Goal: Feedback & Contribution: Contribute content

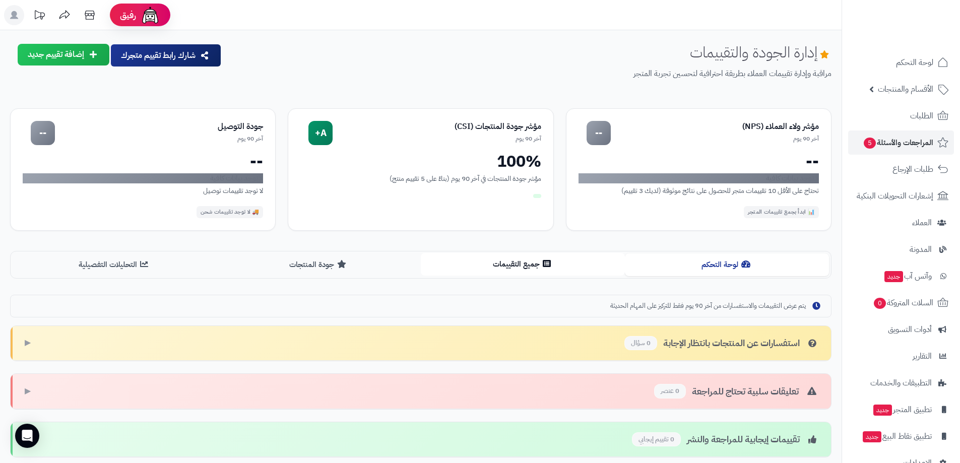
click at [512, 265] on button "جميع التقييمات" at bounding box center [523, 264] width 204 height 23
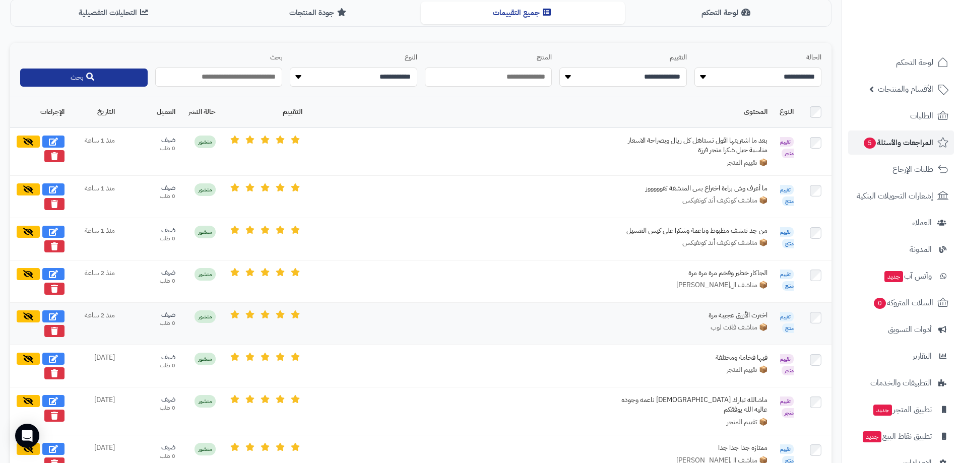
scroll to position [302, 0]
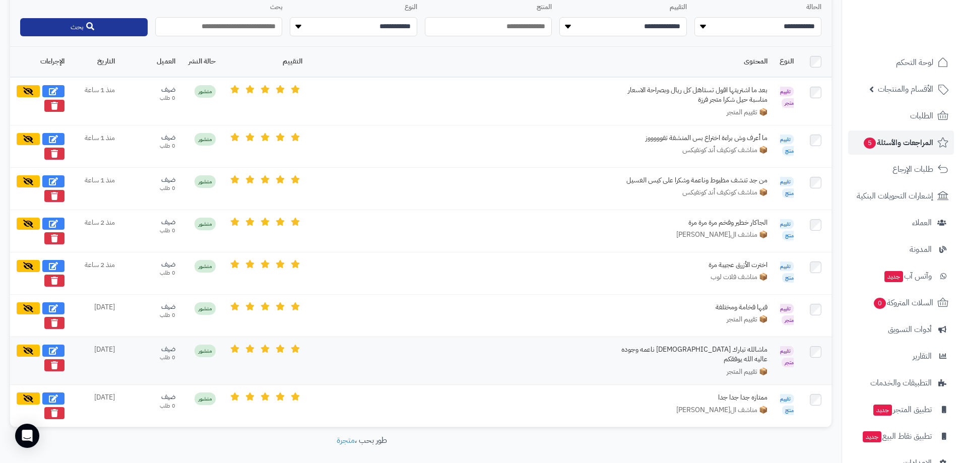
click at [55, 137] on icon at bounding box center [53, 139] width 9 height 8
select select "*"
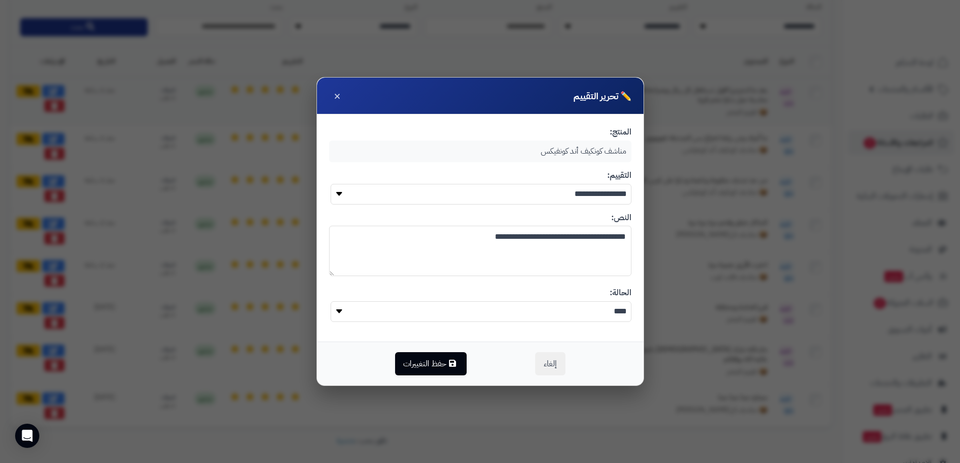
drag, startPoint x: 335, startPoint y: 94, endPoint x: 306, endPoint y: 113, distance: 33.8
click at [337, 94] on span "×" at bounding box center [337, 95] width 7 height 17
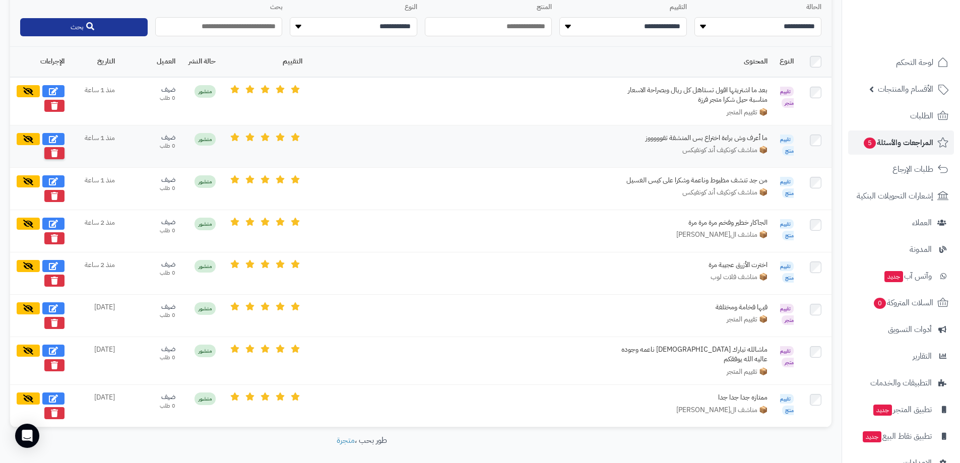
click at [54, 152] on icon at bounding box center [54, 153] width 7 height 8
click at [54, 192] on icon at bounding box center [54, 195] width 7 height 8
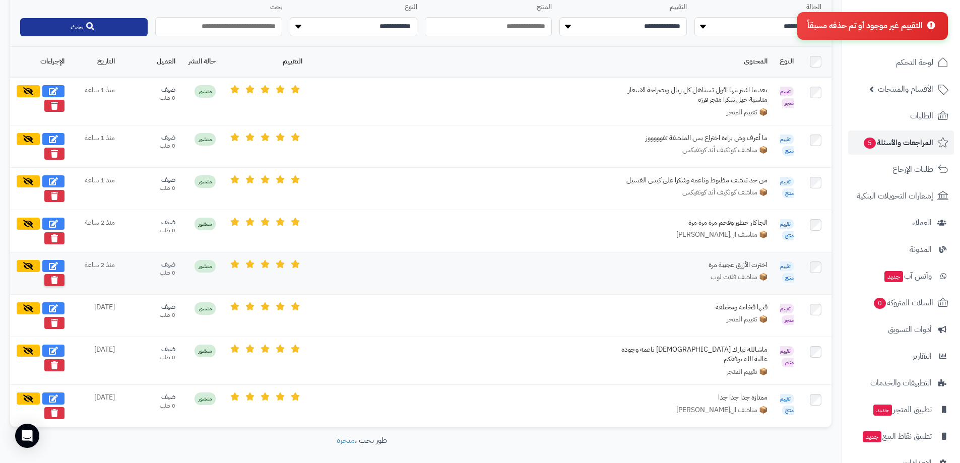
click at [55, 278] on icon at bounding box center [54, 280] width 7 height 8
drag, startPoint x: 58, startPoint y: 405, endPoint x: 443, endPoint y: 33, distance: 535.6
click at [58, 407] on button at bounding box center [54, 413] width 20 height 12
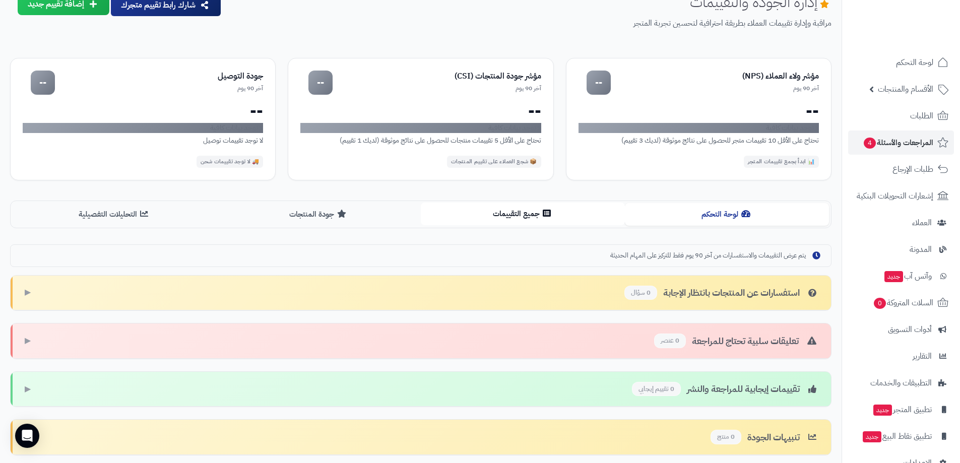
click at [541, 215] on button "جميع التقييمات" at bounding box center [523, 214] width 204 height 23
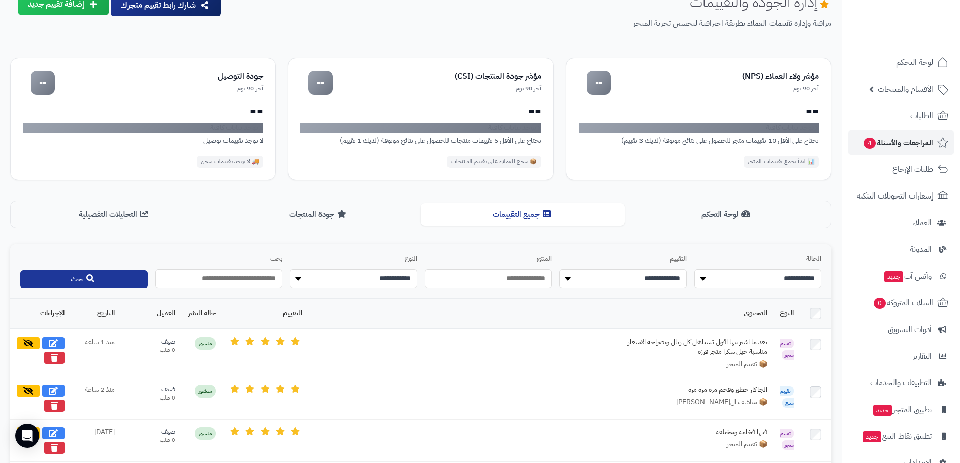
scroll to position [168, 0]
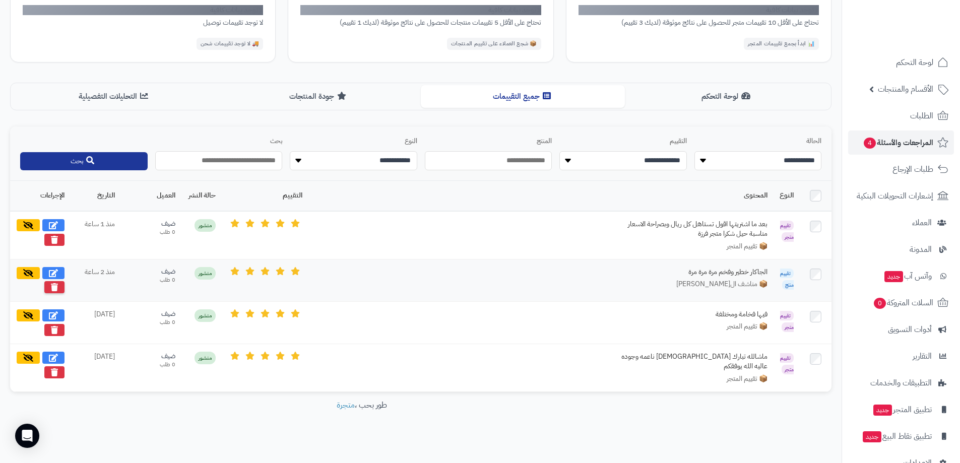
click at [58, 283] on button at bounding box center [54, 287] width 20 height 12
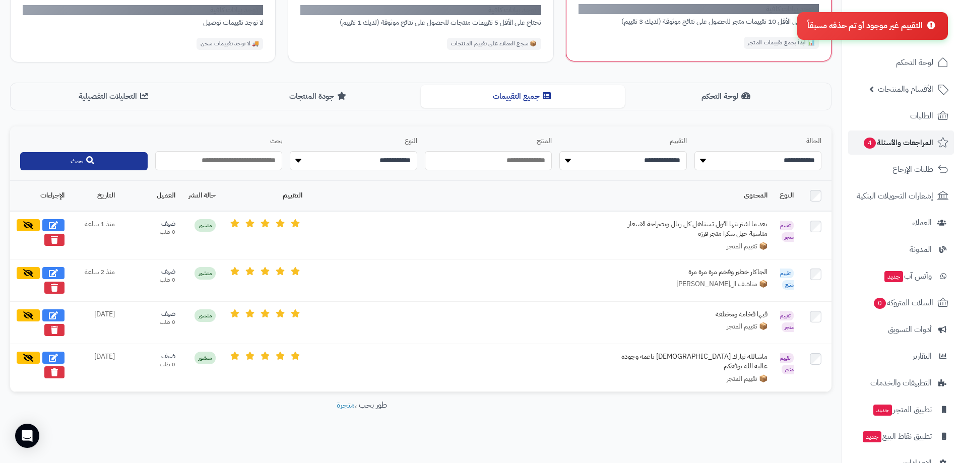
scroll to position [68, 0]
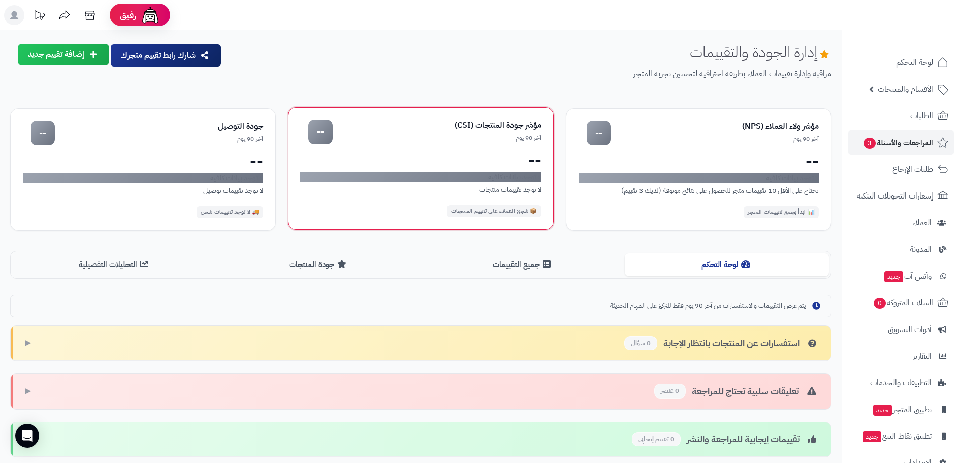
scroll to position [125, 0]
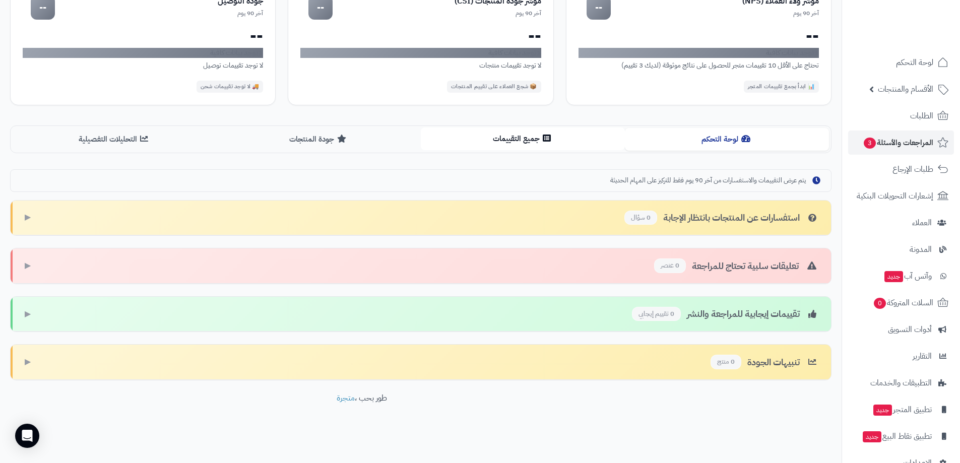
click at [526, 131] on button "جميع التقييمات" at bounding box center [523, 138] width 204 height 23
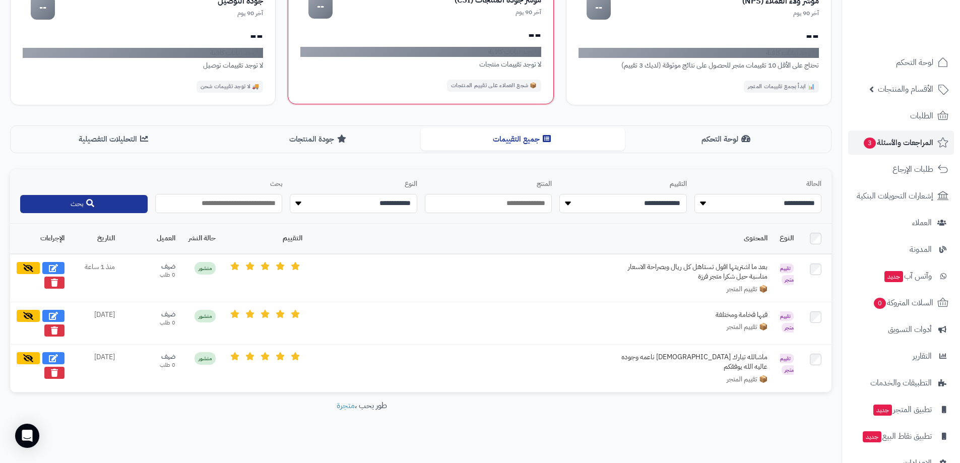
scroll to position [0, 0]
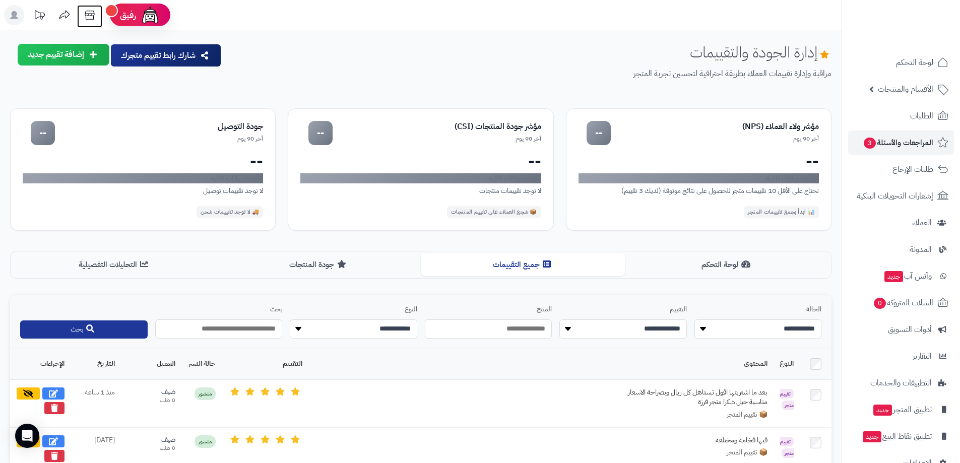
click at [91, 13] on icon at bounding box center [90, 15] width 20 height 20
click at [98, 53] on button "إضافة تقييم جديد" at bounding box center [64, 54] width 92 height 22
click at [83, 101] on link "تقييم للمتجر ( آراء العملاء )" at bounding box center [43, 102] width 131 height 22
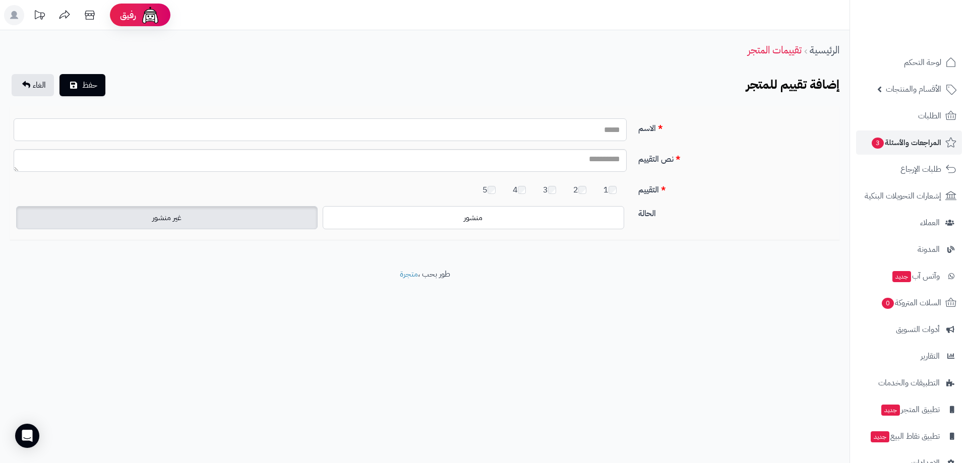
click at [583, 126] on input "الاسم" at bounding box center [320, 129] width 613 height 23
type input "********"
click at [581, 166] on textarea "نص التقييم" at bounding box center [320, 160] width 613 height 23
click at [590, 163] on textarea "نص التقييم" at bounding box center [320, 160] width 613 height 23
click at [605, 161] on textarea "**********" at bounding box center [320, 160] width 613 height 23
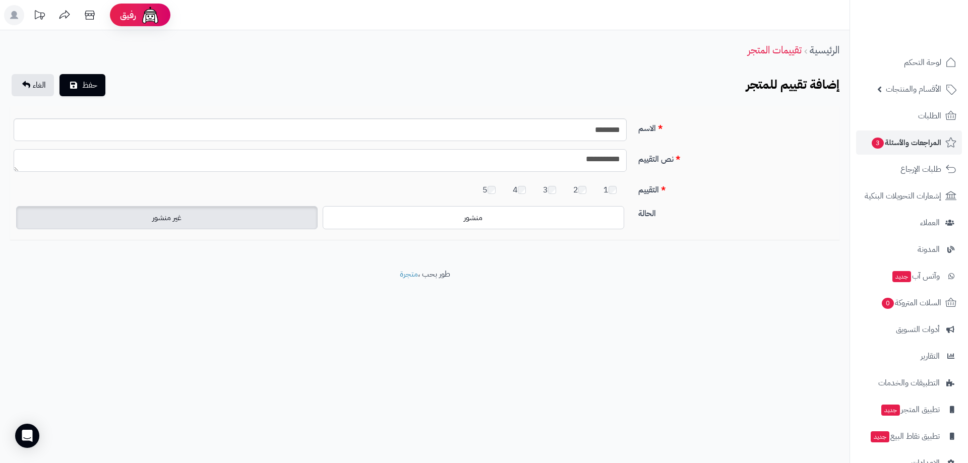
click at [562, 156] on textarea "**********" at bounding box center [320, 160] width 613 height 23
type textarea "**********"
click at [573, 159] on textarea "**********" at bounding box center [320, 160] width 613 height 23
drag, startPoint x: 575, startPoint y: 157, endPoint x: 644, endPoint y: 187, distance: 74.4
click at [635, 155] on div "**********" at bounding box center [424, 164] width 837 height 31
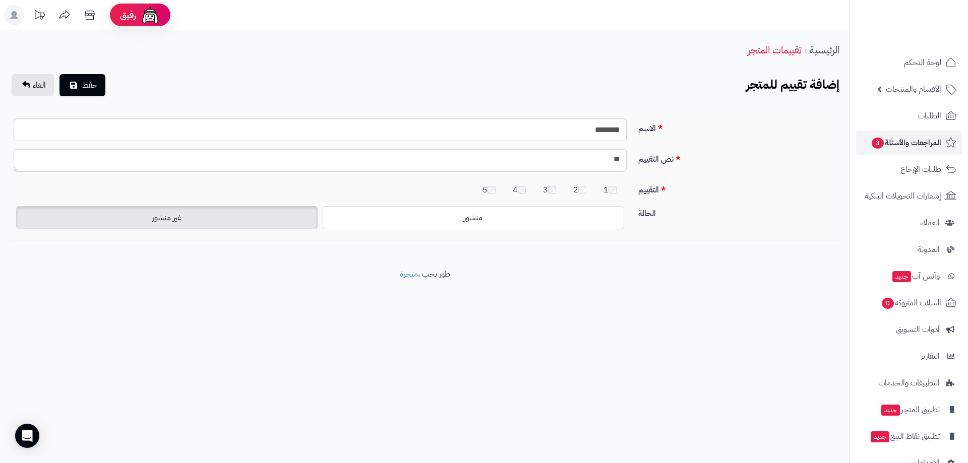
type textarea "*"
click at [488, 161] on textarea "**********" at bounding box center [320, 160] width 613 height 23
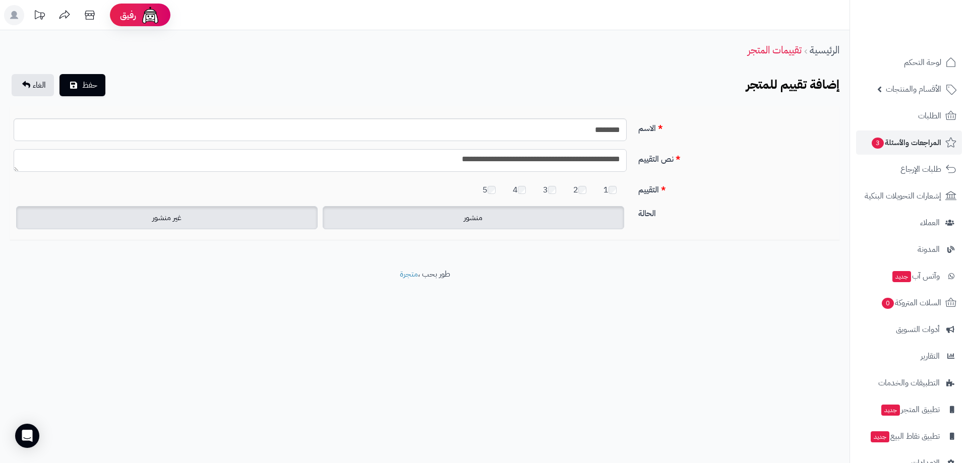
type textarea "**********"
click at [458, 225] on label "منشور" at bounding box center [473, 217] width 301 height 23
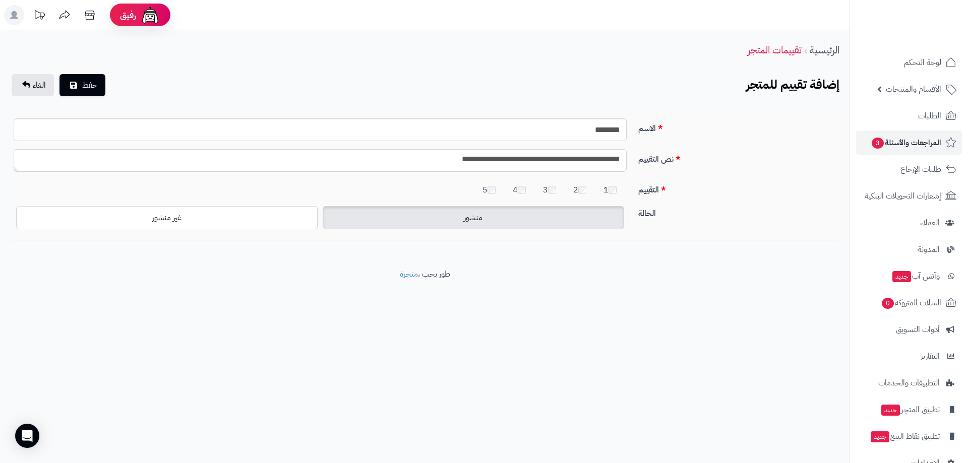
click at [490, 159] on textarea "**********" at bounding box center [320, 160] width 613 height 23
click at [485, 161] on textarea "**********" at bounding box center [320, 160] width 613 height 23
click at [490, 161] on textarea "**********" at bounding box center [320, 160] width 613 height 23
click at [486, 161] on textarea "**********" at bounding box center [320, 160] width 613 height 23
click at [93, 88] on span "حفظ" at bounding box center [89, 85] width 15 height 12
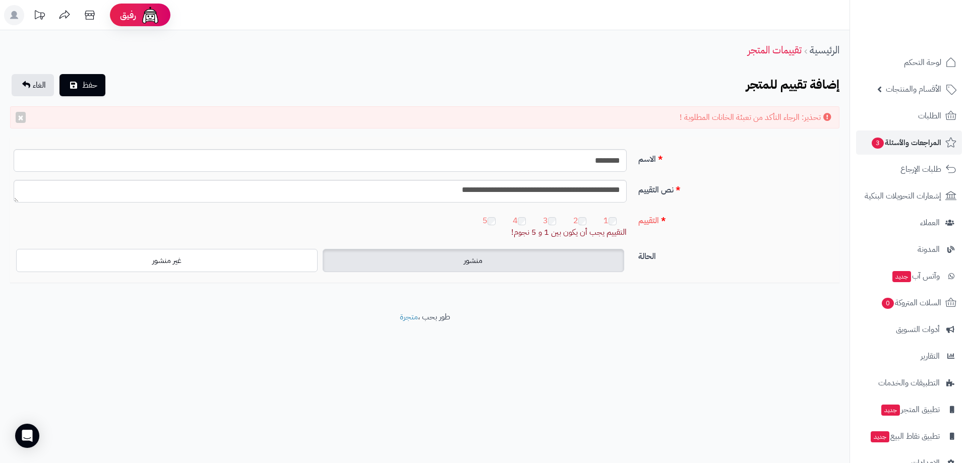
click at [491, 263] on label "منشور" at bounding box center [473, 260] width 301 height 23
click at [99, 82] on button "حفظ" at bounding box center [82, 85] width 46 height 22
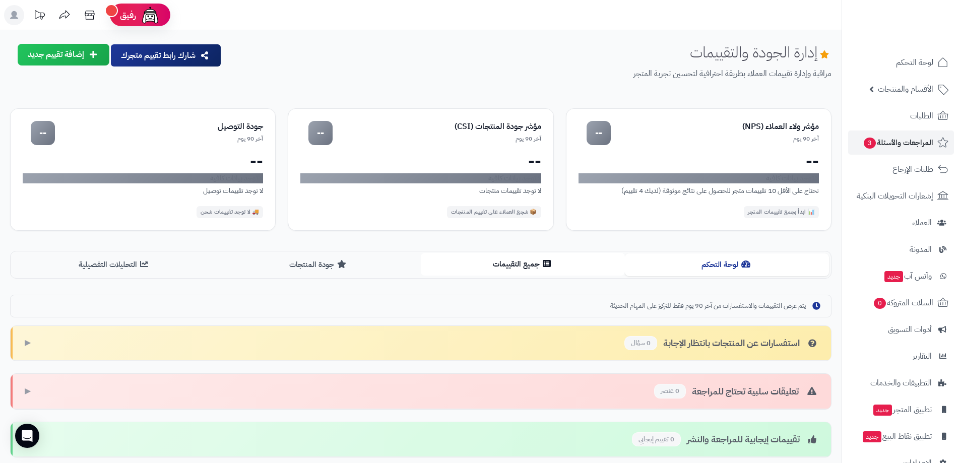
click at [520, 268] on button "جميع التقييمات" at bounding box center [523, 264] width 204 height 23
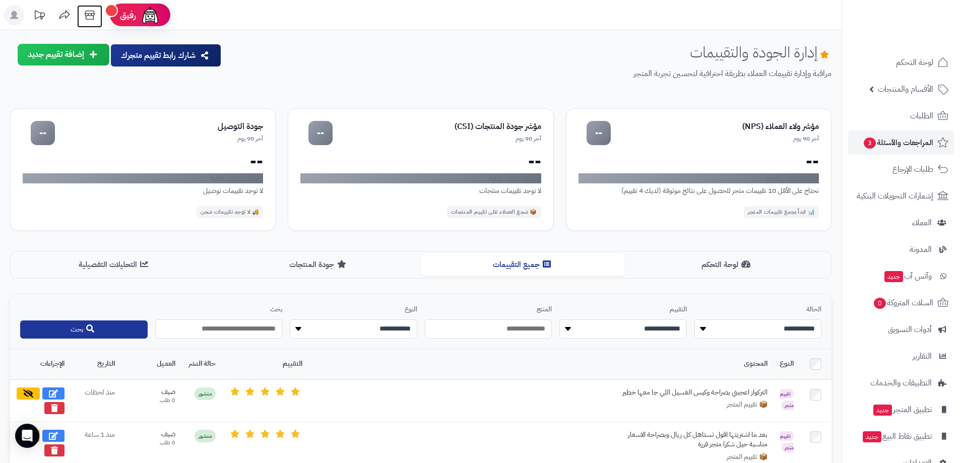
click at [90, 19] on icon at bounding box center [90, 15] width 10 height 9
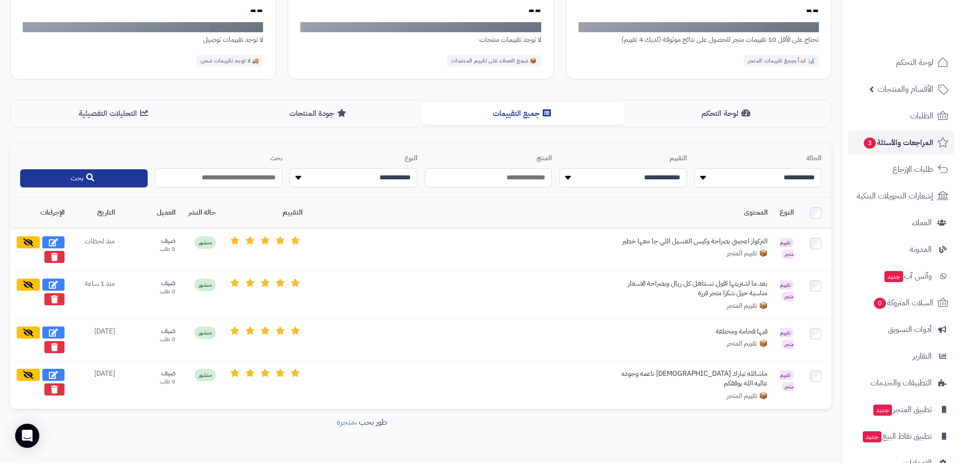
scroll to position [168, 0]
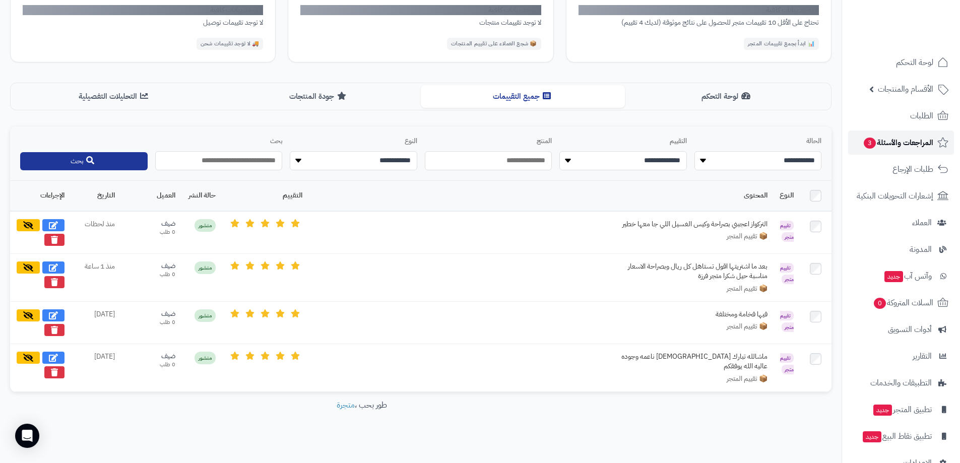
click at [922, 141] on span "المراجعات والأسئلة 3" at bounding box center [898, 143] width 71 height 14
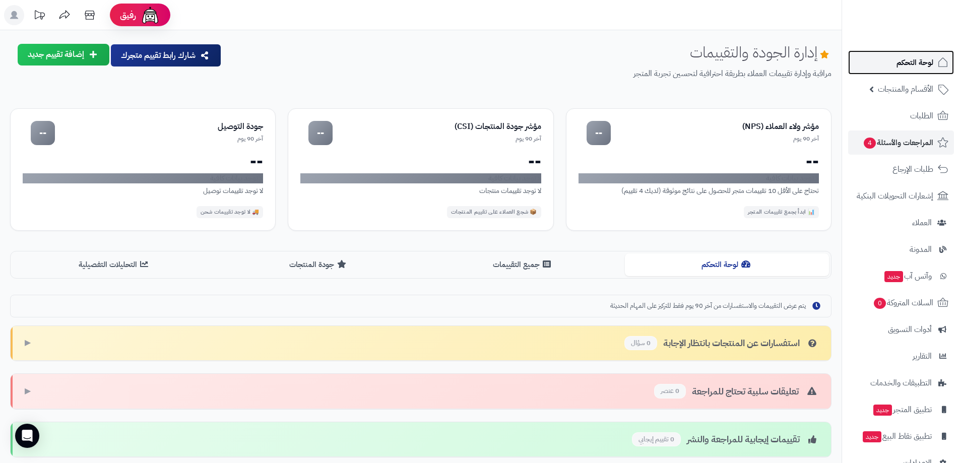
click at [923, 61] on span "لوحة التحكم" at bounding box center [914, 62] width 37 height 14
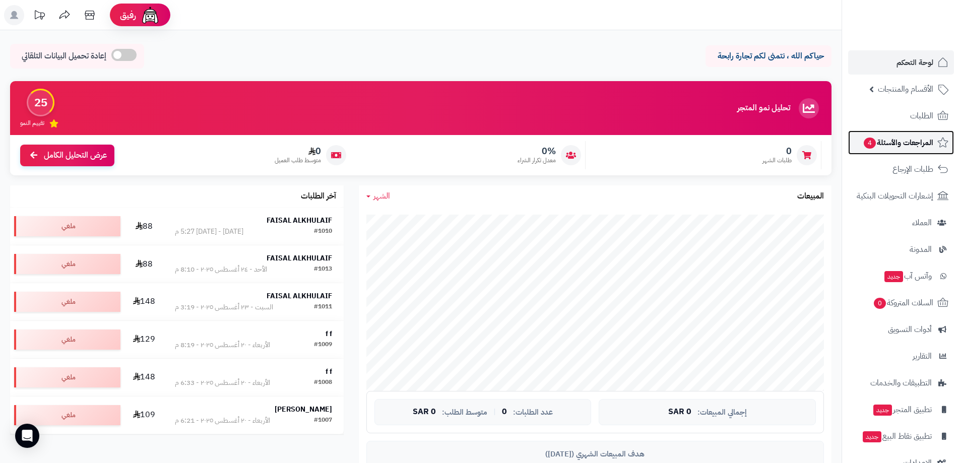
click at [921, 141] on span "المراجعات والأسئلة 4" at bounding box center [898, 143] width 71 height 14
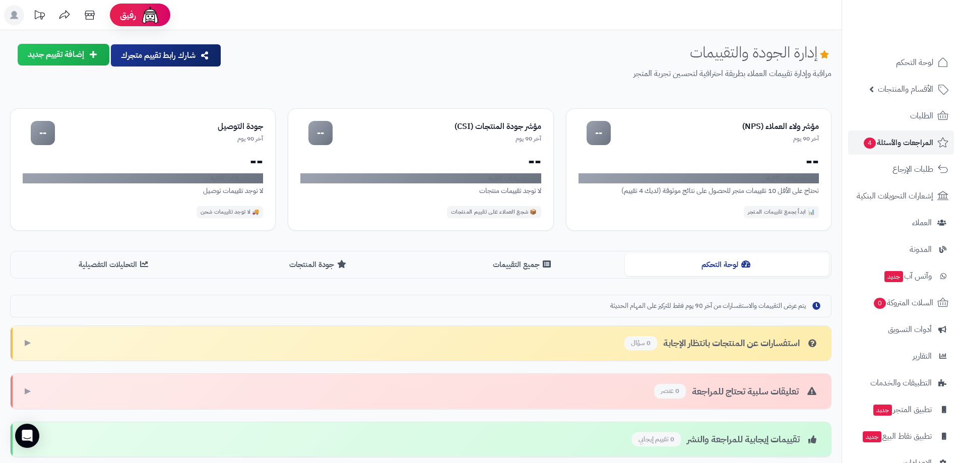
scroll to position [125, 0]
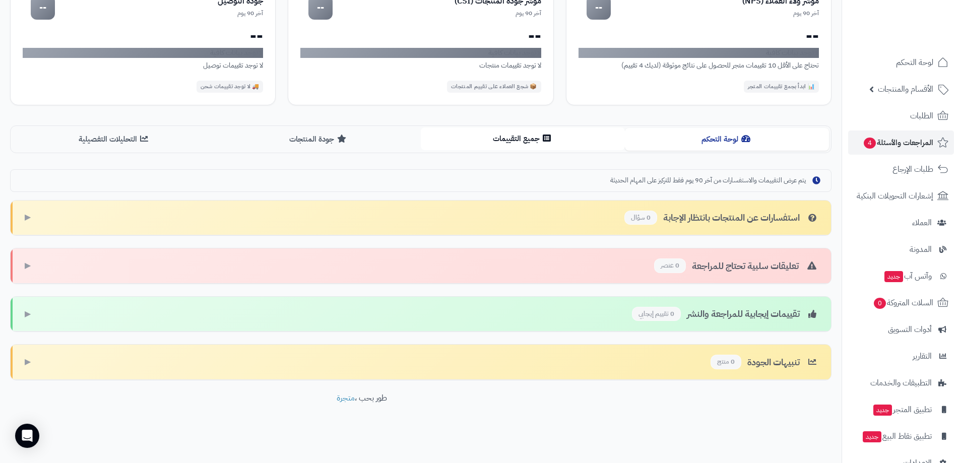
click at [538, 143] on button "جميع التقييمات" at bounding box center [523, 138] width 204 height 23
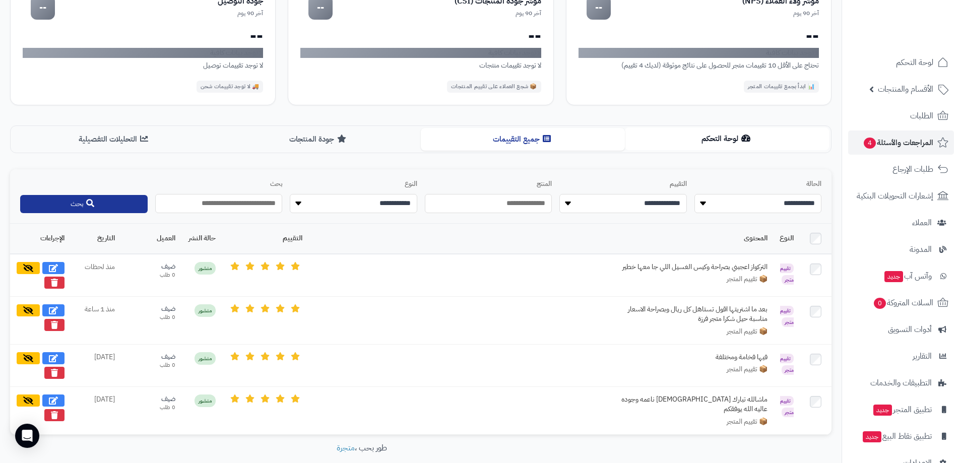
scroll to position [0, 0]
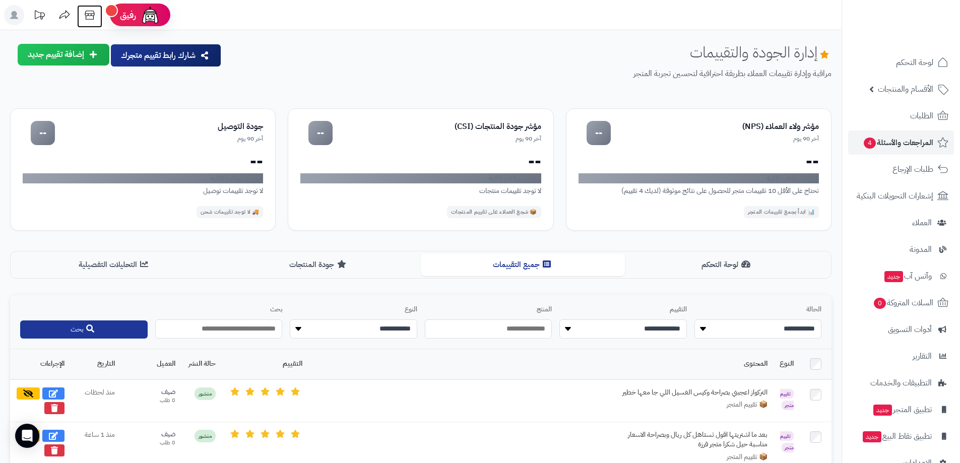
click at [89, 15] on icon at bounding box center [90, 15] width 10 height 9
click at [94, 51] on icon at bounding box center [93, 54] width 7 height 8
click at [88, 101] on link "تقييم للمتجر ( آراء العملاء )" at bounding box center [43, 102] width 131 height 22
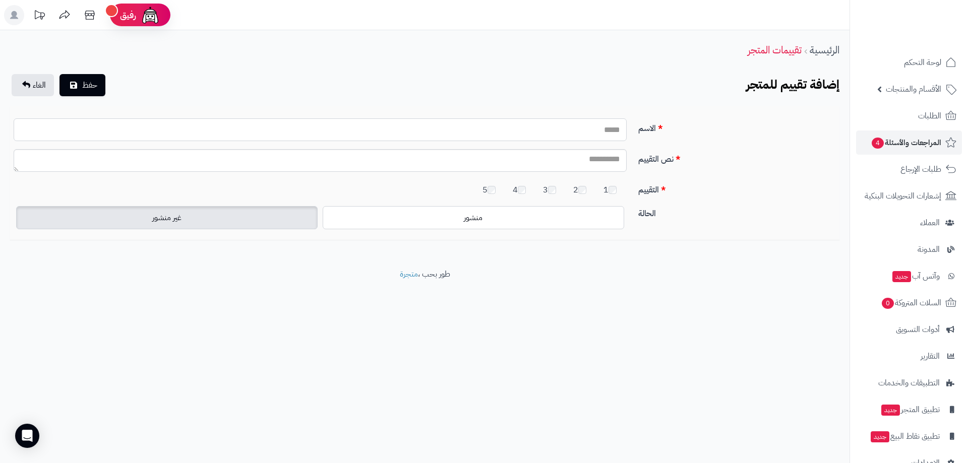
click at [599, 131] on input "الاسم" at bounding box center [320, 129] width 613 height 23
type input "**********"
click at [402, 371] on div "**********" at bounding box center [484, 231] width 968 height 463
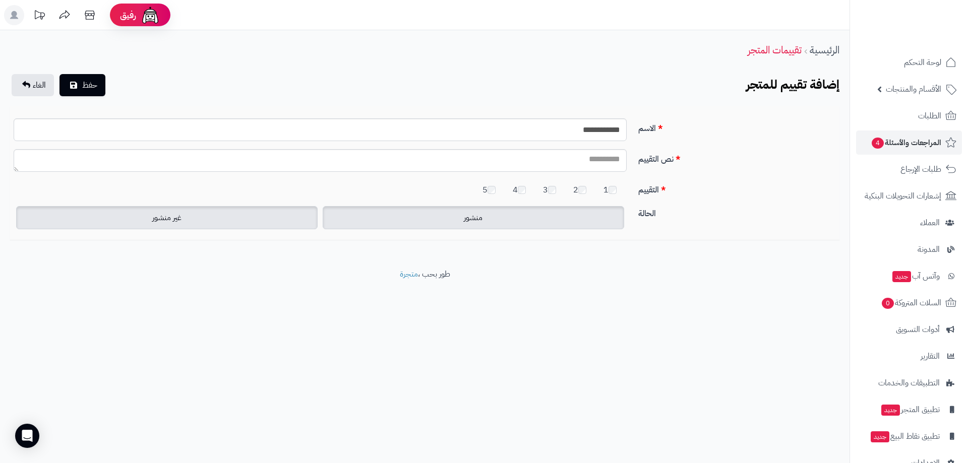
click at [576, 219] on label "منشور" at bounding box center [473, 217] width 301 height 23
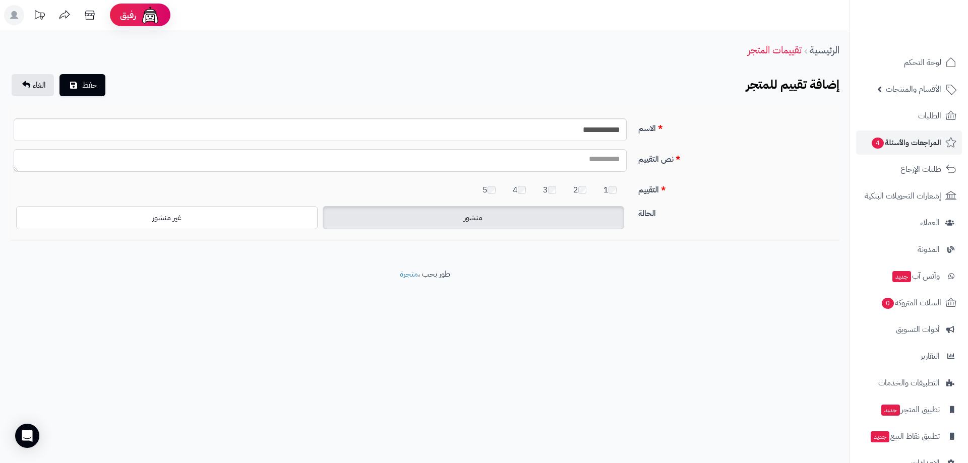
click at [619, 159] on textarea "نص التقييم" at bounding box center [320, 160] width 613 height 23
type textarea "**********"
click at [428, 214] on label "منشور" at bounding box center [473, 217] width 301 height 23
click at [90, 86] on span "حفظ" at bounding box center [89, 85] width 15 height 12
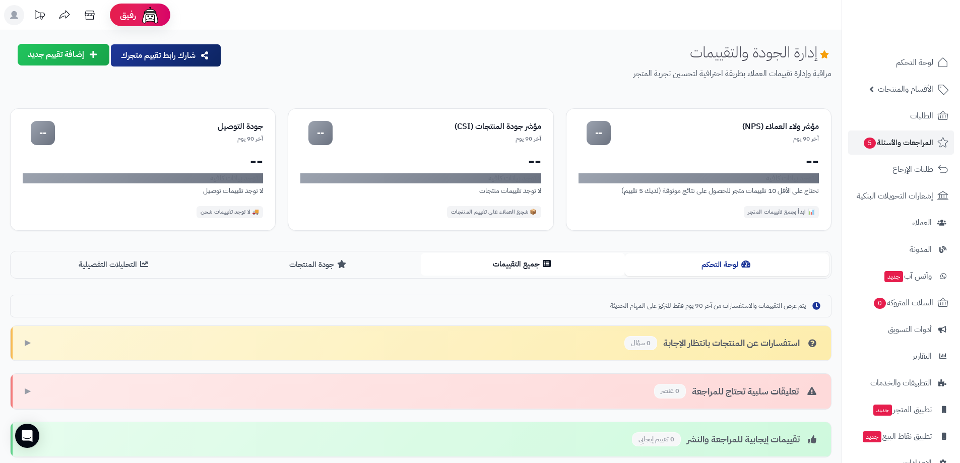
click at [498, 258] on button "جميع التقييمات" at bounding box center [523, 264] width 204 height 23
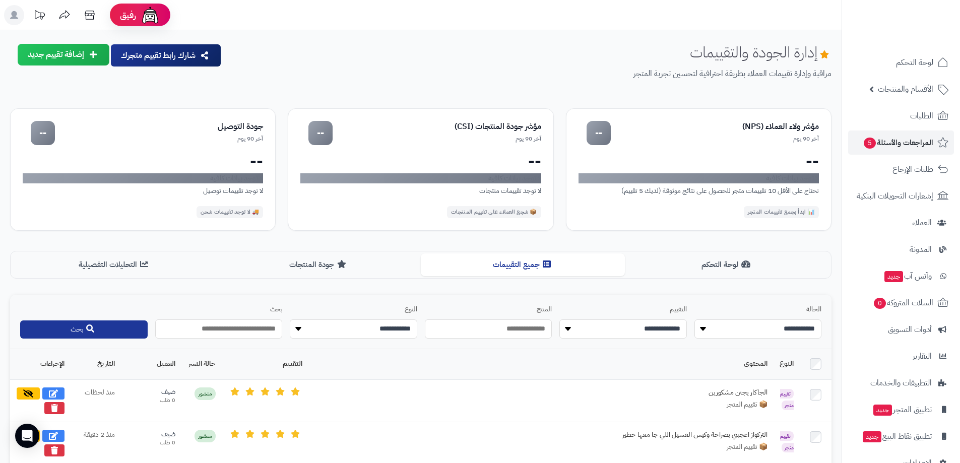
scroll to position [202, 0]
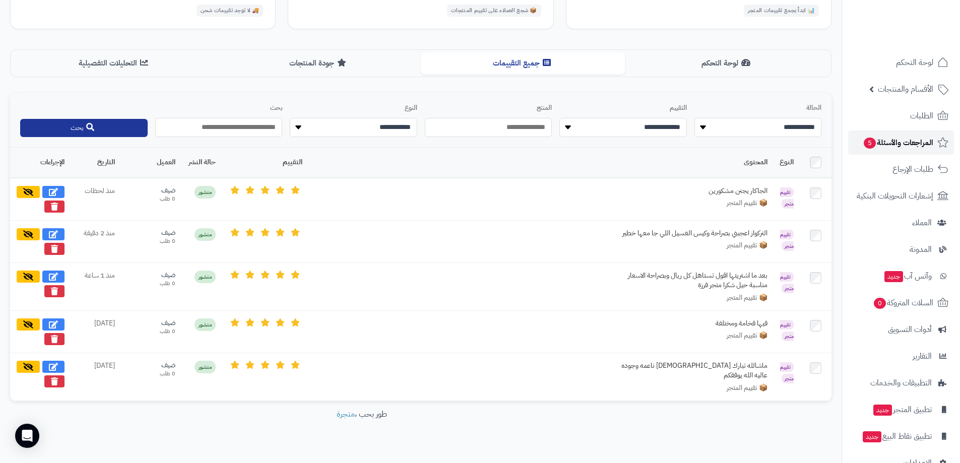
click at [912, 145] on span "المراجعات والأسئلة 5" at bounding box center [898, 143] width 71 height 14
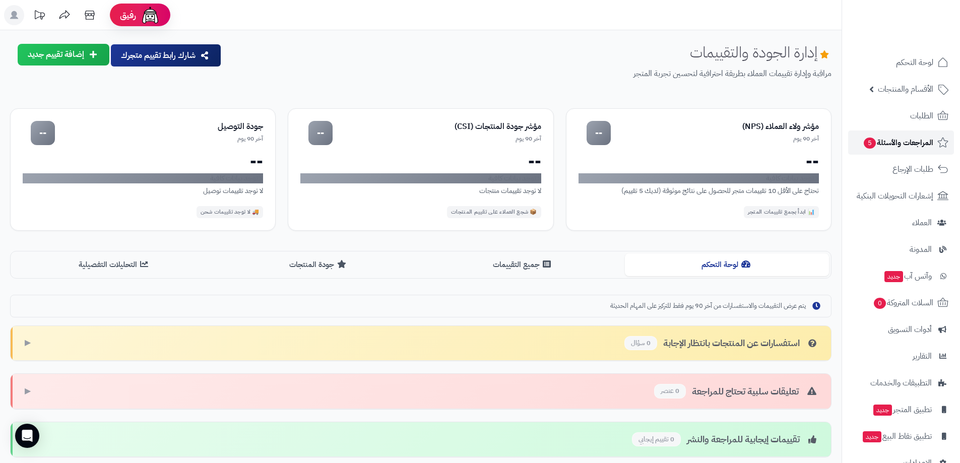
click at [912, 145] on span "المراجعات والأسئلة 5" at bounding box center [898, 143] width 71 height 14
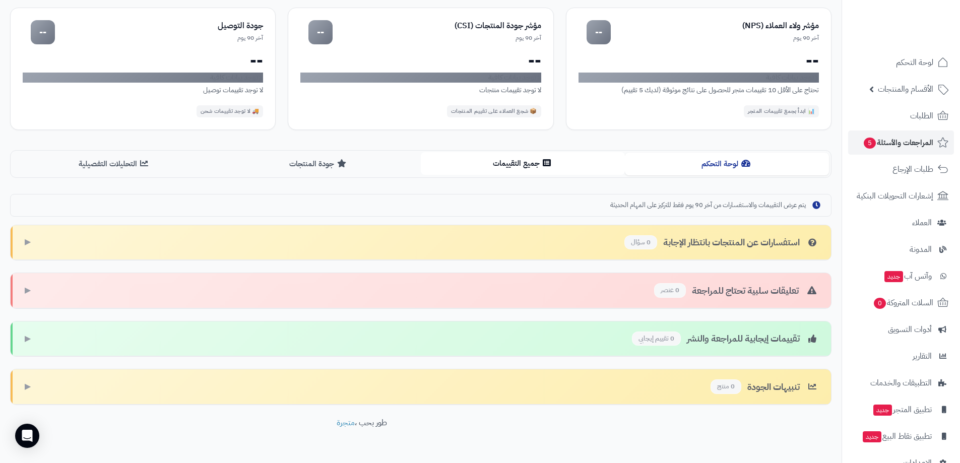
click at [523, 173] on button "جميع التقييمات" at bounding box center [523, 163] width 204 height 23
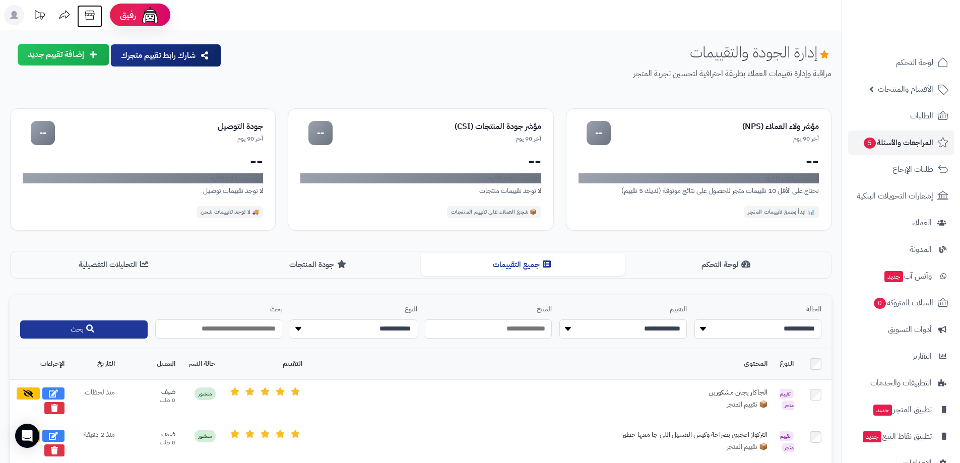
click at [90, 18] on icon at bounding box center [90, 15] width 20 height 20
click at [92, 13] on icon at bounding box center [90, 15] width 20 height 20
click at [89, 16] on icon at bounding box center [90, 15] width 20 height 20
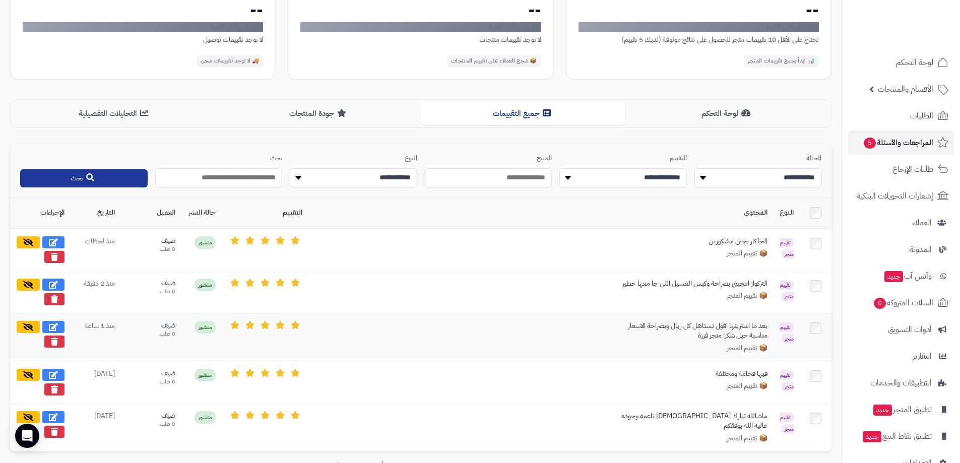
scroll to position [211, 0]
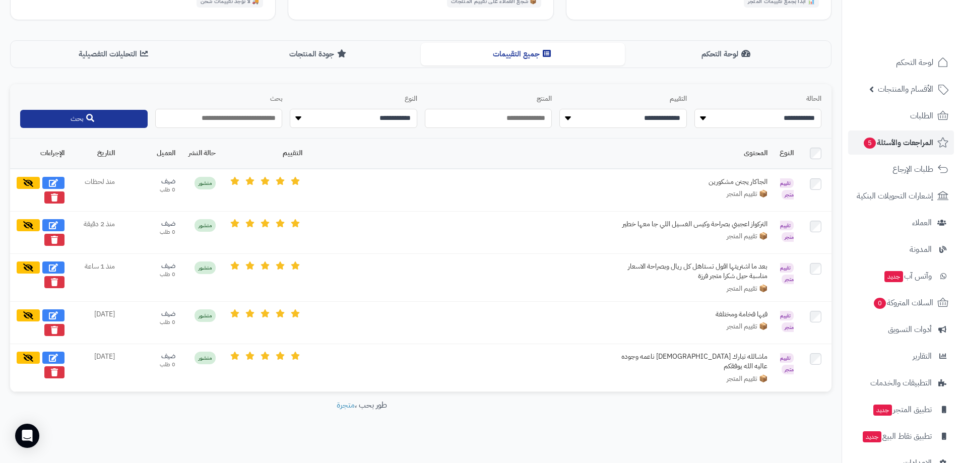
click at [239, 118] on input "text" at bounding box center [218, 118] width 127 height 19
type input "*****"
click at [99, 123] on button "بحث" at bounding box center [83, 118] width 127 height 18
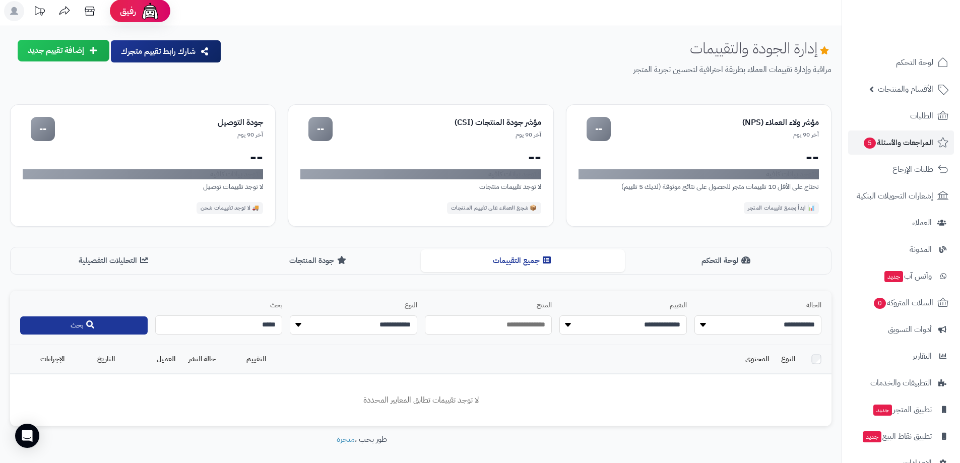
scroll to position [45, 0]
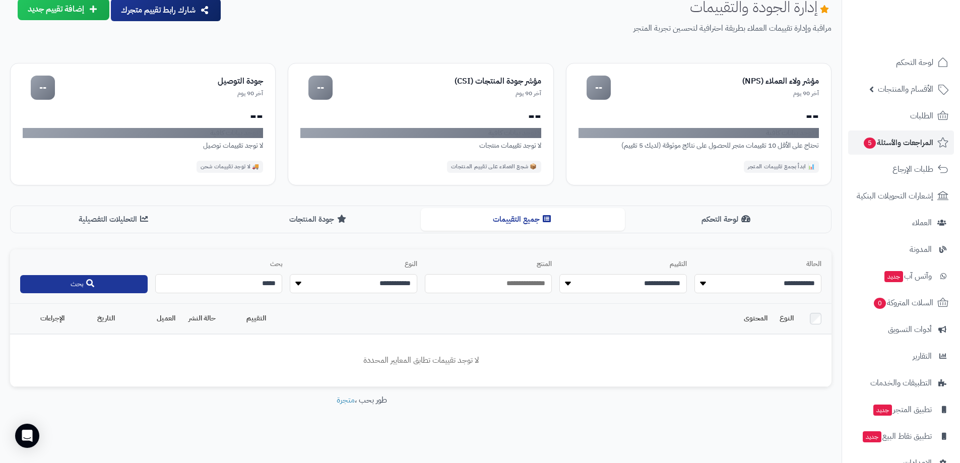
drag, startPoint x: 262, startPoint y: 286, endPoint x: 311, endPoint y: 286, distance: 49.4
click at [311, 286] on div "**********" at bounding box center [420, 276] width 821 height 54
type input "****"
click at [110, 286] on button "بحث" at bounding box center [83, 284] width 127 height 18
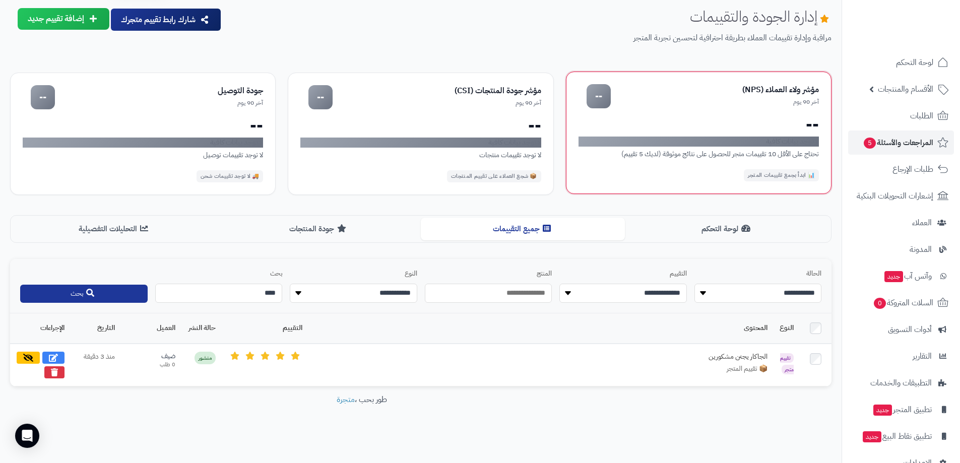
scroll to position [0, 0]
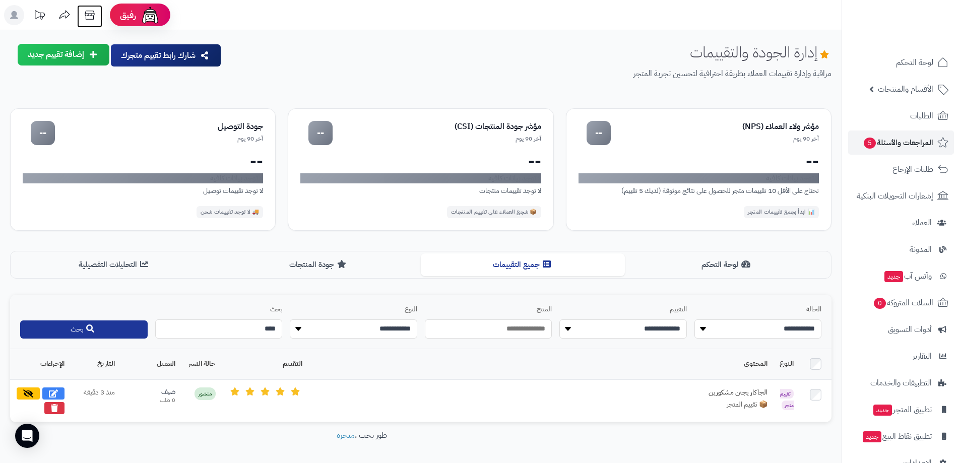
click at [89, 12] on icon at bounding box center [90, 15] width 20 height 20
drag, startPoint x: 251, startPoint y: 330, endPoint x: 341, endPoint y: 345, distance: 91.4
click at [341, 345] on div "**********" at bounding box center [420, 322] width 821 height 54
click at [88, 51] on button "إضافة تقييم جديد" at bounding box center [64, 54] width 92 height 22
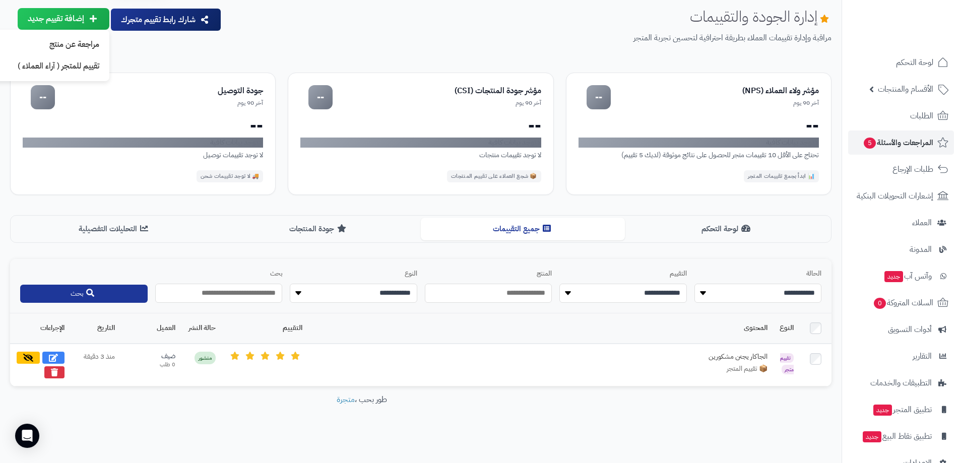
click at [270, 291] on input "text" at bounding box center [218, 293] width 127 height 19
type input "*****"
click at [462, 438] on footer "طور بحب ، متجرة" at bounding box center [361, 419] width 723 height 50
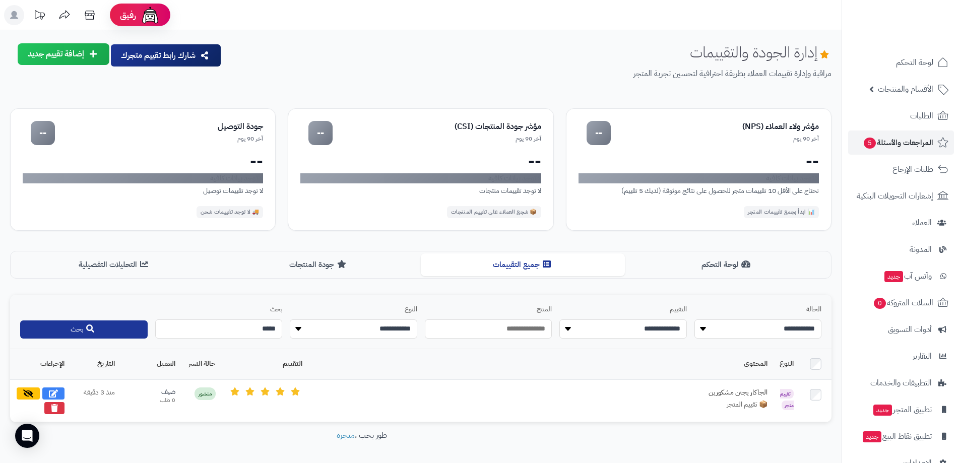
click at [76, 57] on button "إضافة تقييم جديد" at bounding box center [64, 54] width 92 height 22
click at [97, 82] on link "مراجعة عن منتج" at bounding box center [43, 81] width 131 height 22
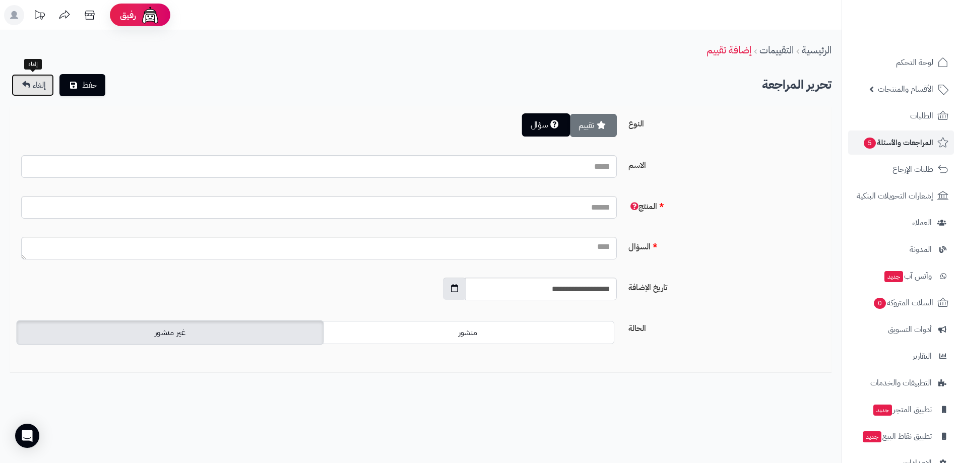
click at [38, 89] on span "إلغاء" at bounding box center [39, 85] width 13 height 12
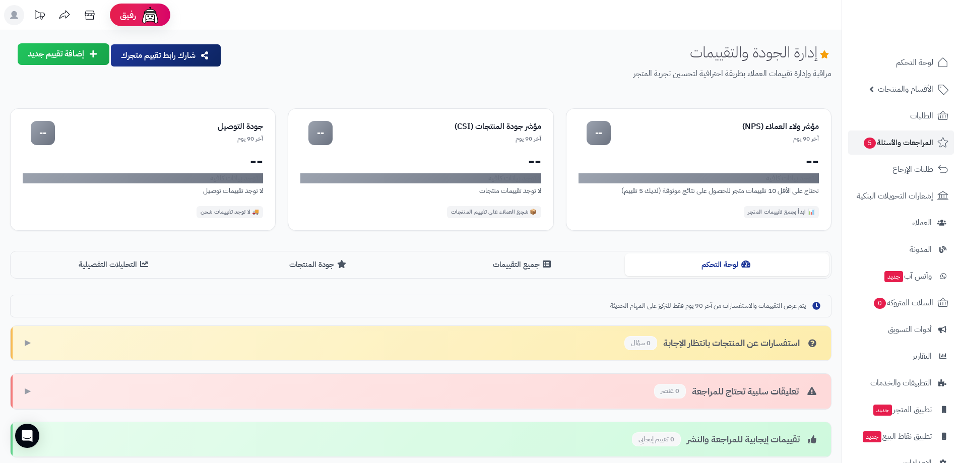
click at [74, 57] on button "إضافة تقييم جديد" at bounding box center [64, 54] width 92 height 22
click at [85, 98] on link "تقييم للمتجر ( آراء العملاء )" at bounding box center [43, 102] width 131 height 22
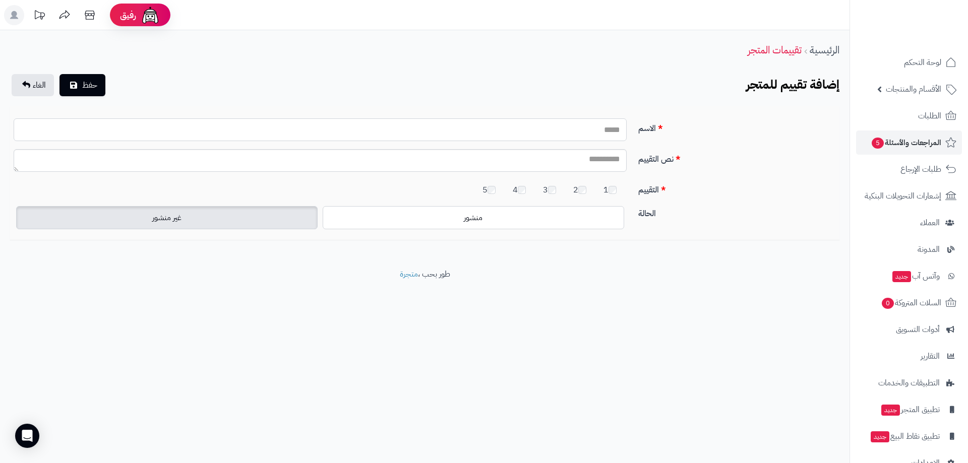
click at [539, 129] on input "الاسم" at bounding box center [320, 129] width 613 height 23
click at [581, 159] on textarea "نص التقييم" at bounding box center [320, 160] width 613 height 23
click at [563, 133] on input "**********" at bounding box center [320, 129] width 613 height 23
type input "**********"
click at [563, 154] on textarea "نص التقييم" at bounding box center [320, 160] width 613 height 23
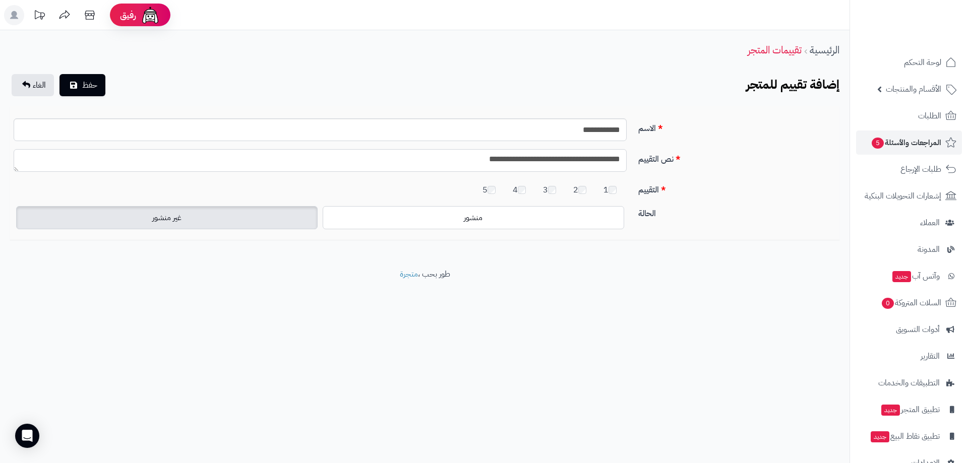
type textarea "**********"
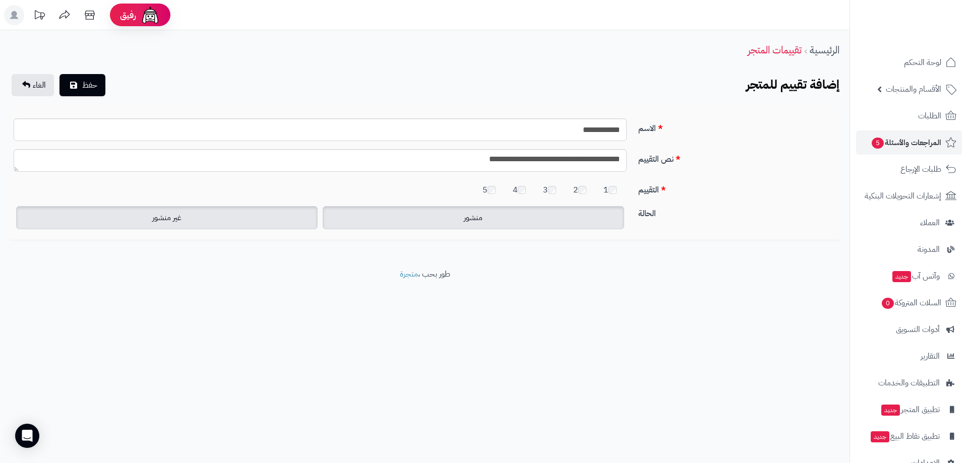
click at [479, 224] on label "منشور" at bounding box center [473, 217] width 301 height 23
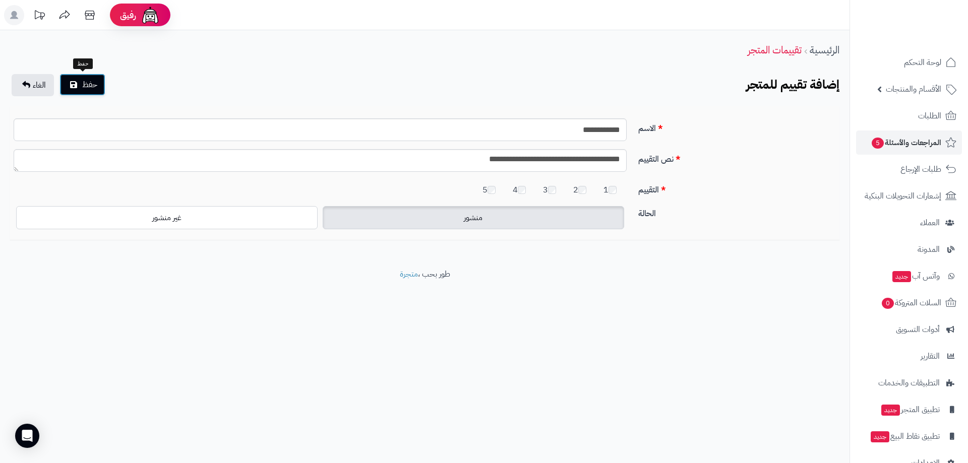
click at [98, 90] on button "حفظ" at bounding box center [82, 85] width 46 height 22
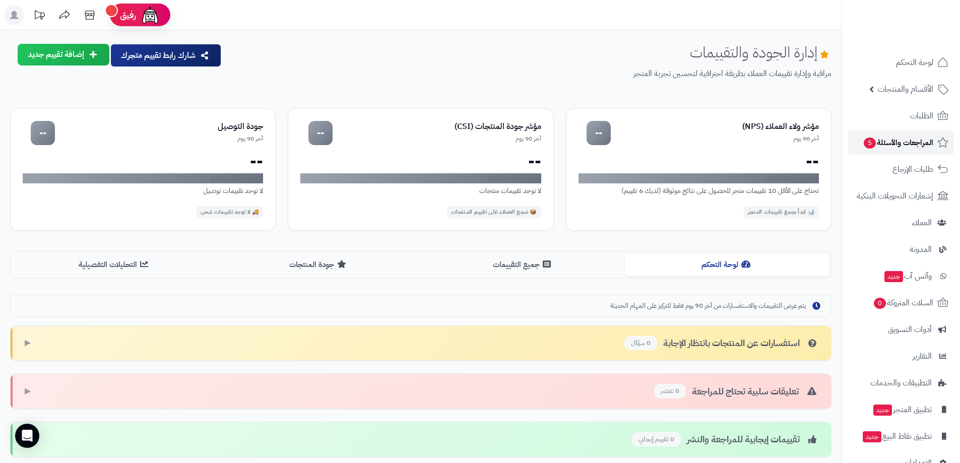
click at [903, 141] on span "المراجعات والأسئلة 5" at bounding box center [898, 143] width 71 height 14
click at [521, 269] on button "جميع التقييمات" at bounding box center [523, 264] width 204 height 23
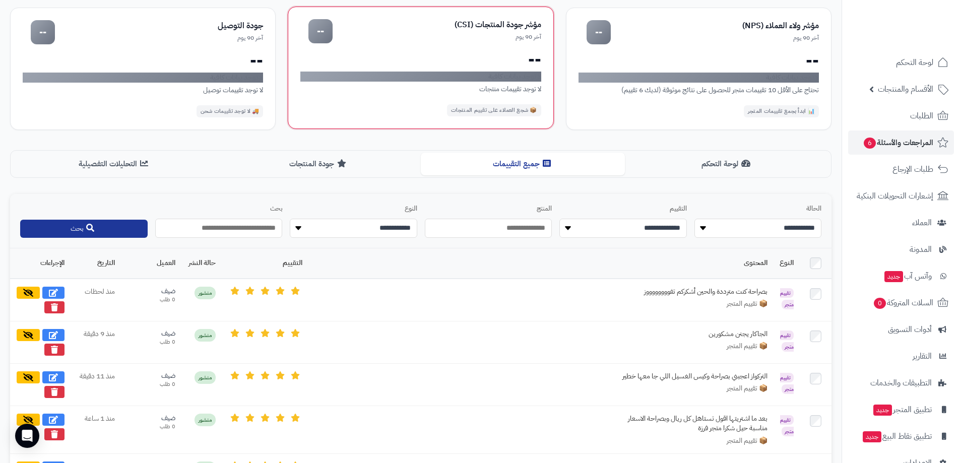
scroll to position [151, 0]
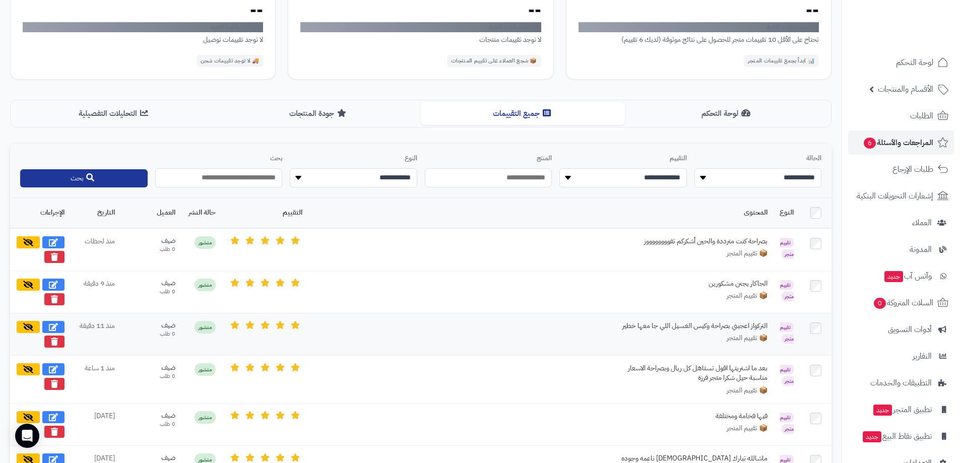
click at [598, 326] on td "التركواز اعجبني بصراحة وكيس الغسيل اللي جا معها خطير 📦 تقييم المتجر" at bounding box center [540, 334] width 465 height 42
click at [54, 324] on icon at bounding box center [53, 327] width 9 height 8
select select "*"
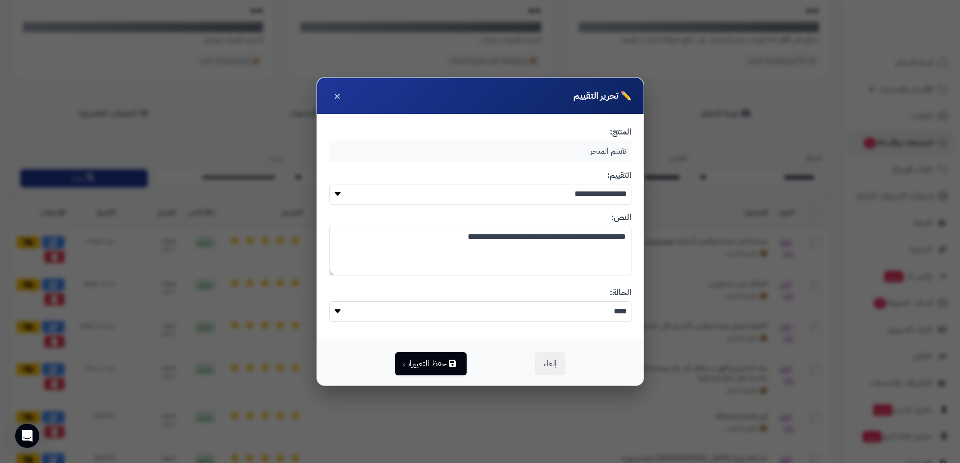
drag, startPoint x: 561, startPoint y: 237, endPoint x: 583, endPoint y: 241, distance: 22.6
click at [583, 241] on textarea "**********" at bounding box center [480, 251] width 302 height 50
click at [446, 365] on button "حفظ التغييرات" at bounding box center [431, 363] width 72 height 23
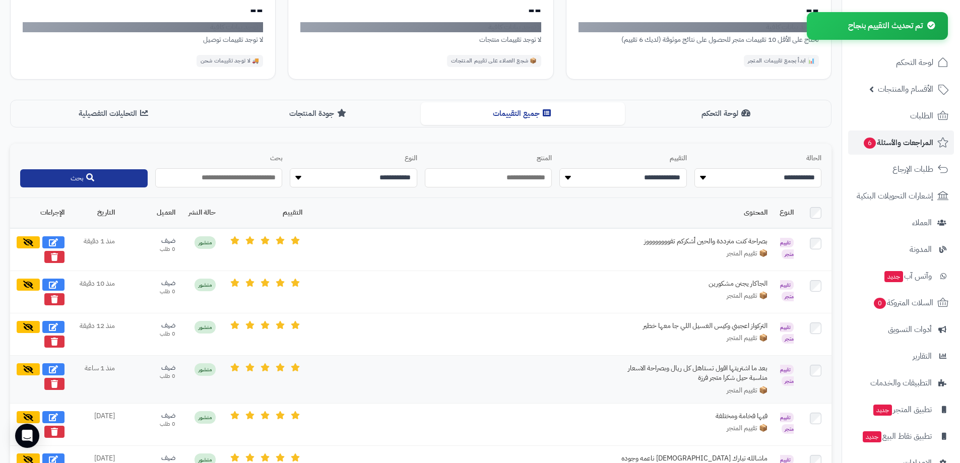
scroll to position [202, 0]
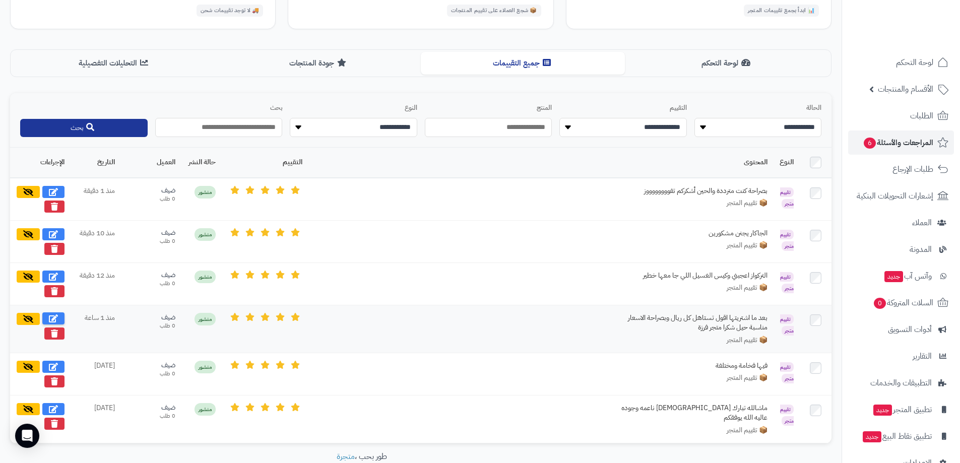
click at [54, 316] on icon at bounding box center [53, 318] width 9 height 8
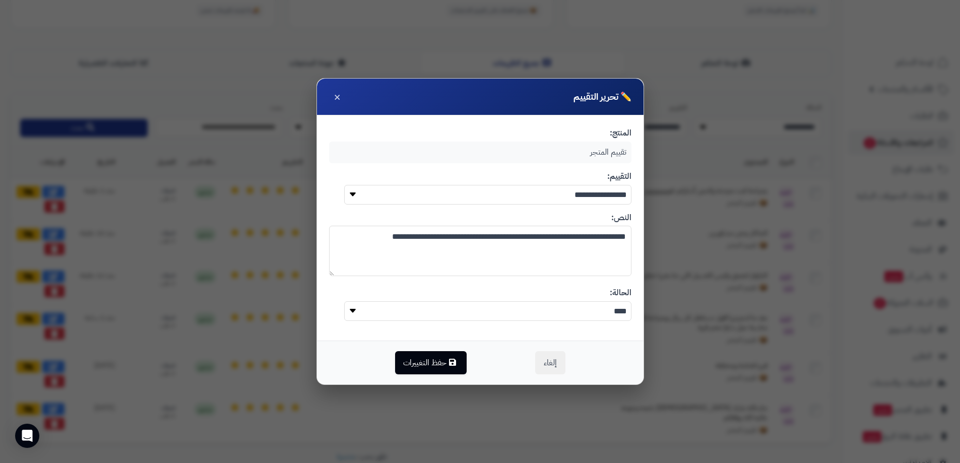
drag, startPoint x: 487, startPoint y: 235, endPoint x: 510, endPoint y: 238, distance: 23.4
click at [510, 238] on textarea "**********" at bounding box center [480, 251] width 302 height 50
drag, startPoint x: 453, startPoint y: 235, endPoint x: 465, endPoint y: 234, distance: 12.6
click at [465, 234] on textarea "**********" at bounding box center [480, 251] width 302 height 50
click at [423, 238] on textarea "**********" at bounding box center [480, 251] width 302 height 50
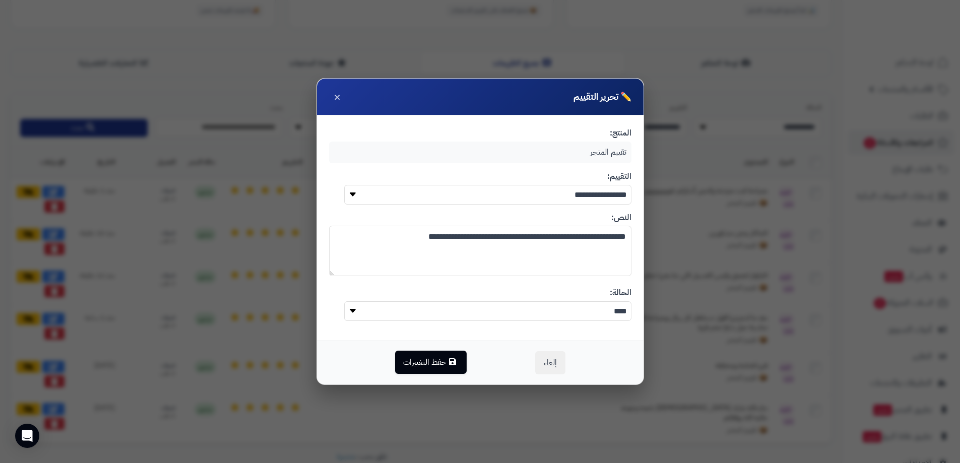
type textarea "**********"
click at [443, 366] on button "حفظ التغييرات" at bounding box center [431, 362] width 72 height 23
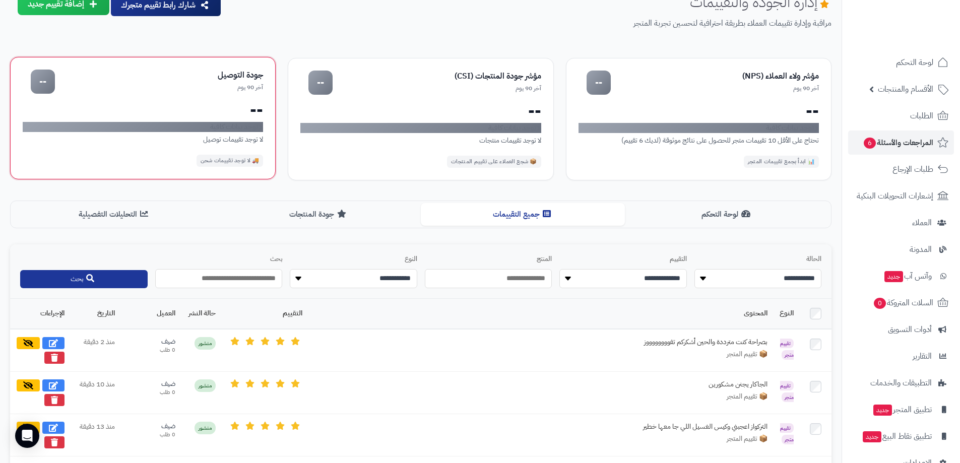
scroll to position [0, 0]
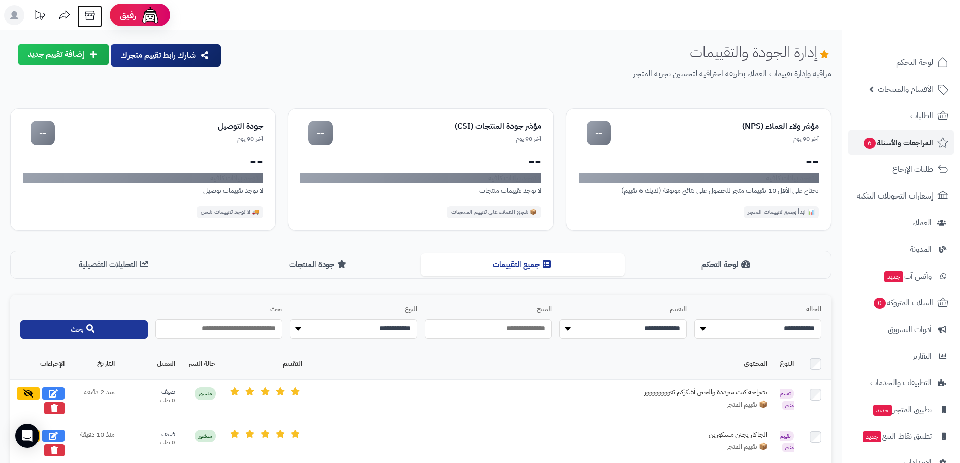
click at [87, 17] on icon at bounding box center [90, 15] width 20 height 20
click at [884, 141] on span "المراجعات والأسئلة 6" at bounding box center [898, 143] width 71 height 14
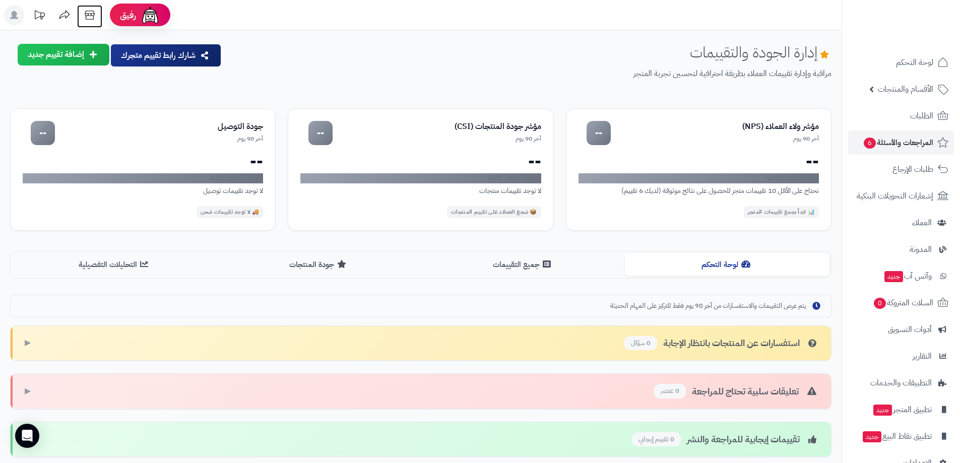
click at [93, 17] on icon at bounding box center [90, 15] width 20 height 20
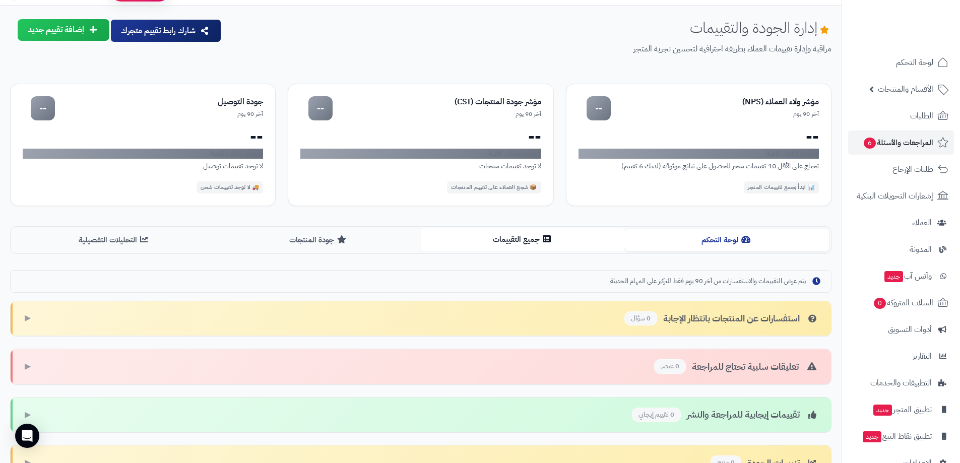
click at [491, 241] on button "جميع التقييمات" at bounding box center [523, 239] width 204 height 23
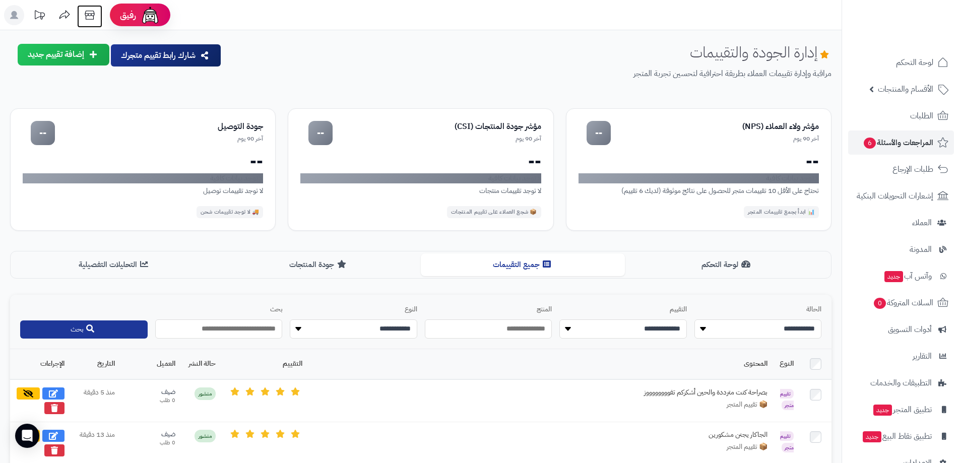
click at [88, 14] on icon at bounding box center [90, 15] width 10 height 9
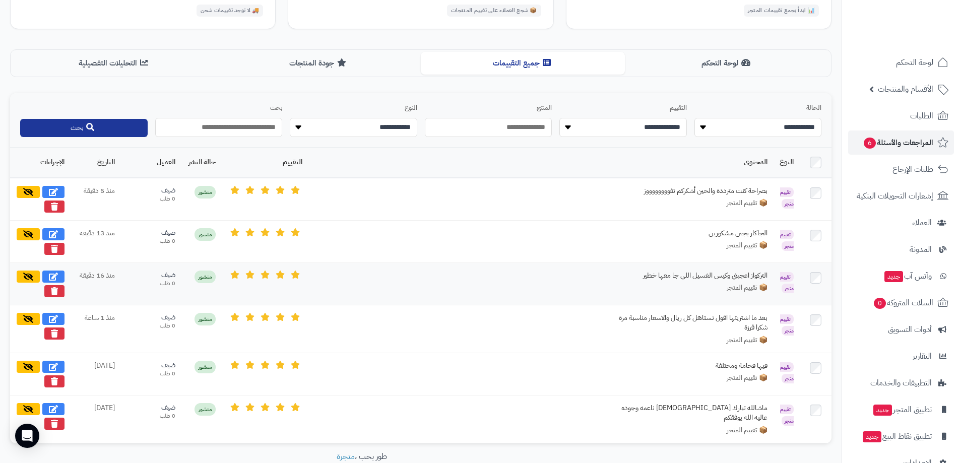
scroll to position [252, 0]
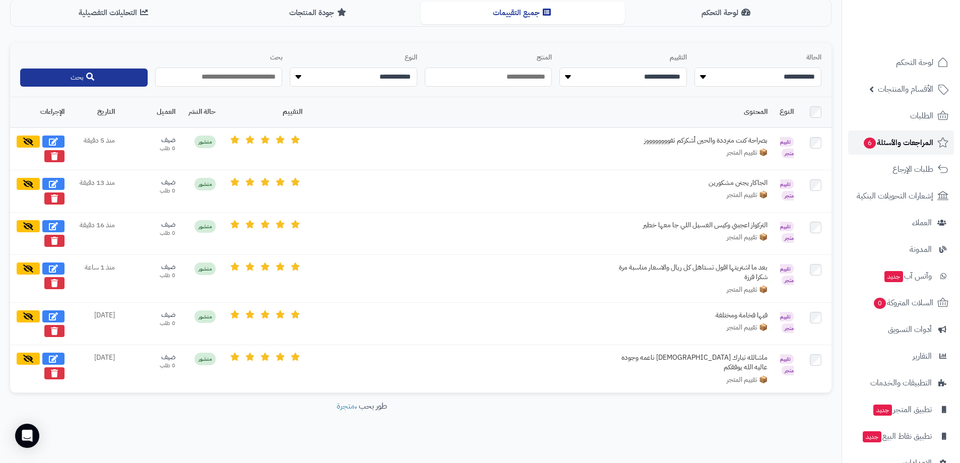
click at [902, 145] on span "المراجعات والأسئلة 6" at bounding box center [898, 143] width 71 height 14
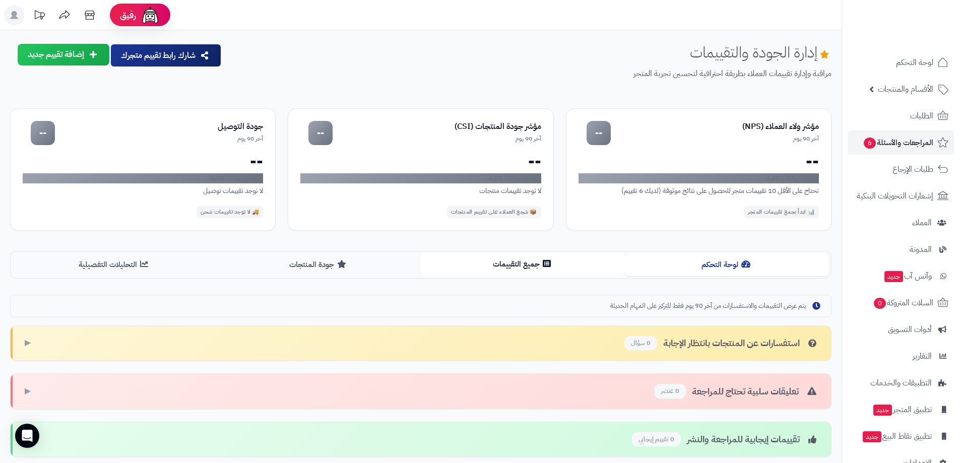
click at [535, 272] on button "جميع التقييمات" at bounding box center [523, 264] width 204 height 23
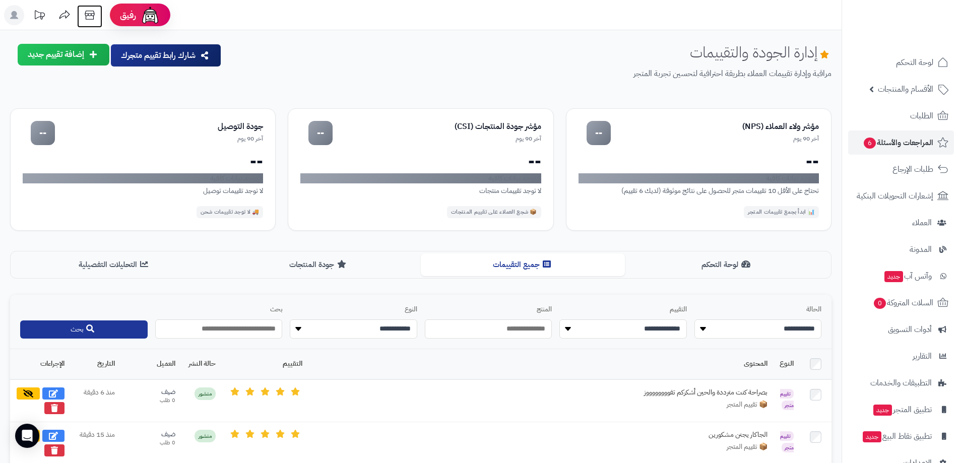
click at [92, 19] on icon at bounding box center [90, 15] width 10 height 9
click at [90, 13] on icon at bounding box center [90, 15] width 20 height 20
click at [40, 53] on button "إضافة تقييم جديد" at bounding box center [64, 54] width 92 height 22
click at [88, 105] on link "تقييم للمتجر ( آراء العملاء )" at bounding box center [43, 102] width 131 height 22
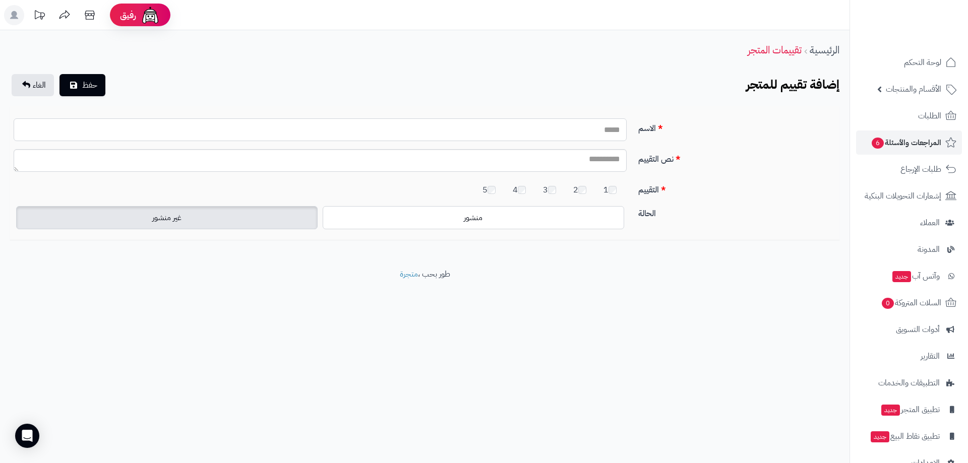
click at [606, 129] on input "الاسم" at bounding box center [320, 129] width 613 height 23
type input "*****"
click at [613, 163] on textarea "نص التقييم" at bounding box center [320, 160] width 613 height 23
type textarea "*"
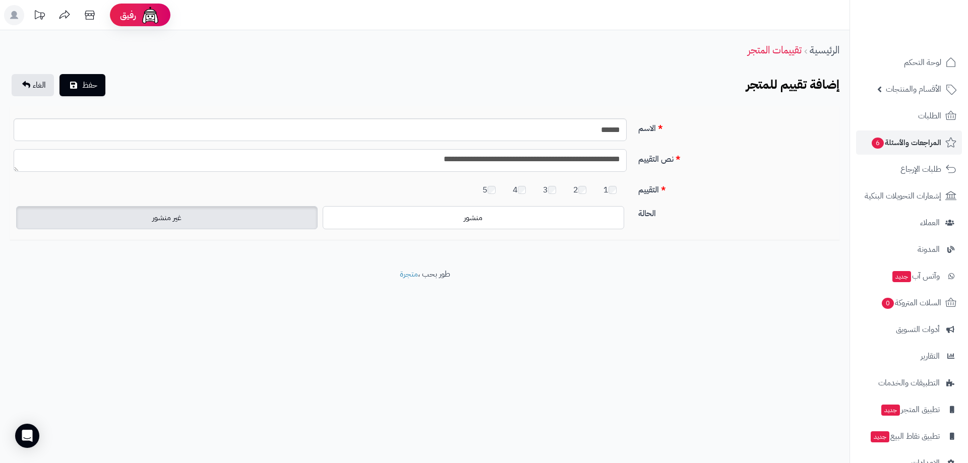
click at [512, 158] on textarea "**********" at bounding box center [320, 160] width 613 height 23
click at [481, 161] on textarea "**********" at bounding box center [320, 160] width 613 height 23
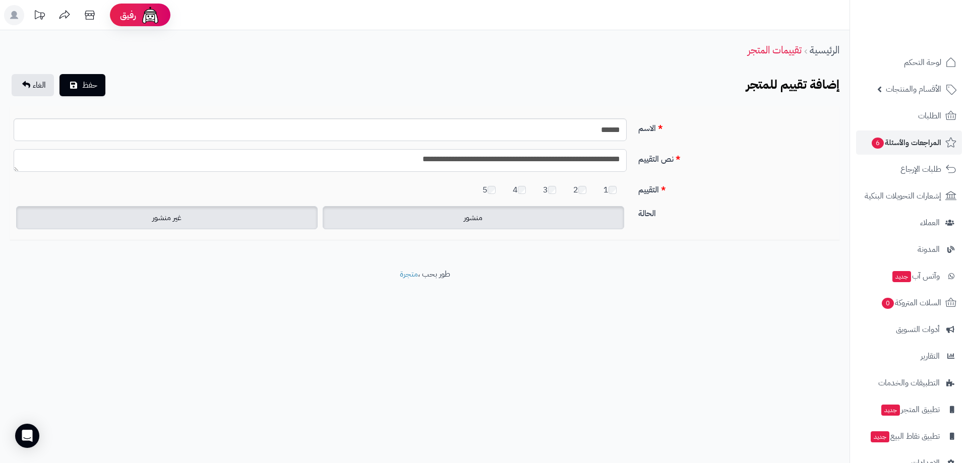
type textarea "**********"
click at [459, 223] on label "منشور" at bounding box center [473, 217] width 301 height 23
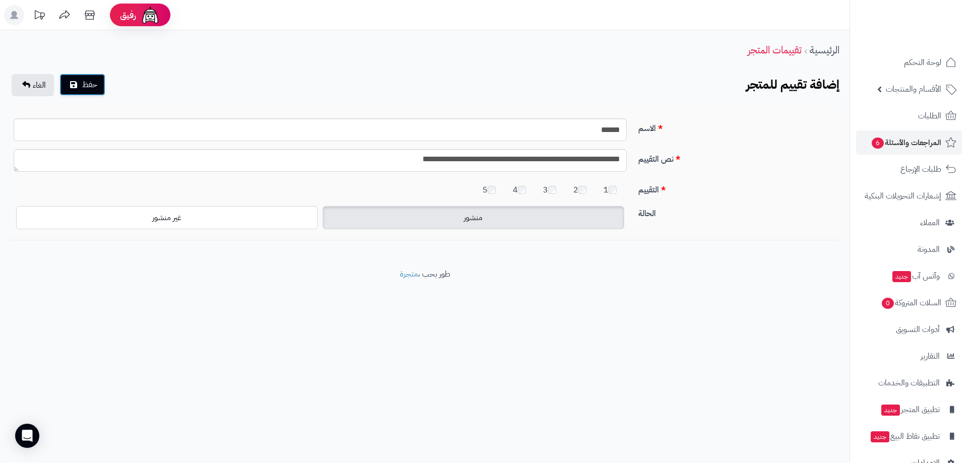
click at [96, 86] on span "حفظ" at bounding box center [89, 85] width 15 height 12
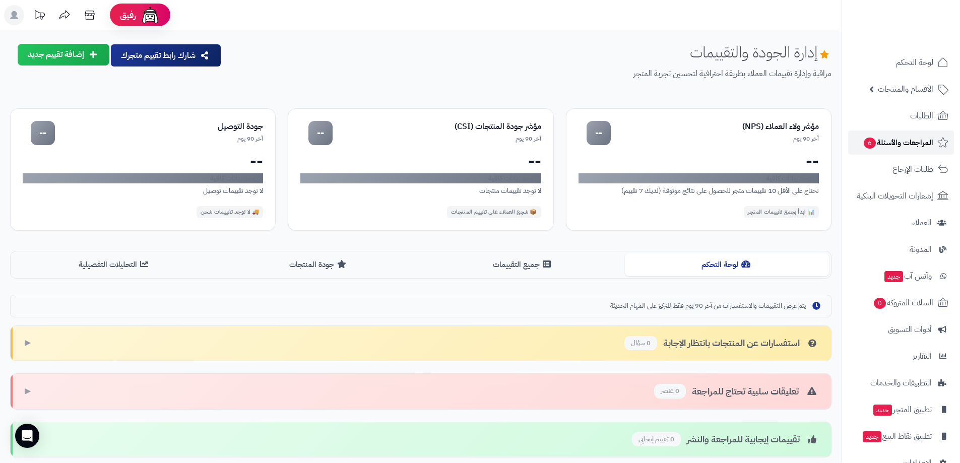
click at [928, 147] on span "المراجعات والأسئلة 6" at bounding box center [898, 143] width 71 height 14
click at [925, 146] on span "المراجعات والأسئلة 6" at bounding box center [898, 143] width 71 height 14
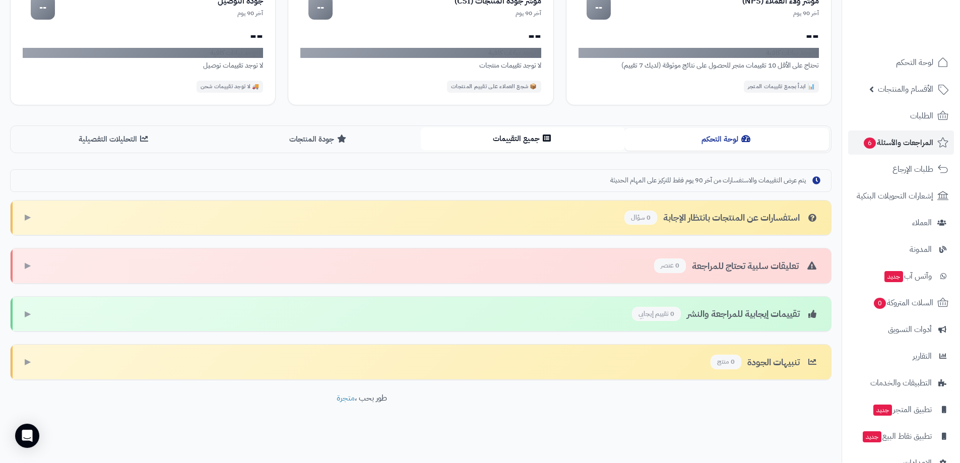
click at [501, 141] on button "جميع التقييمات" at bounding box center [523, 138] width 204 height 23
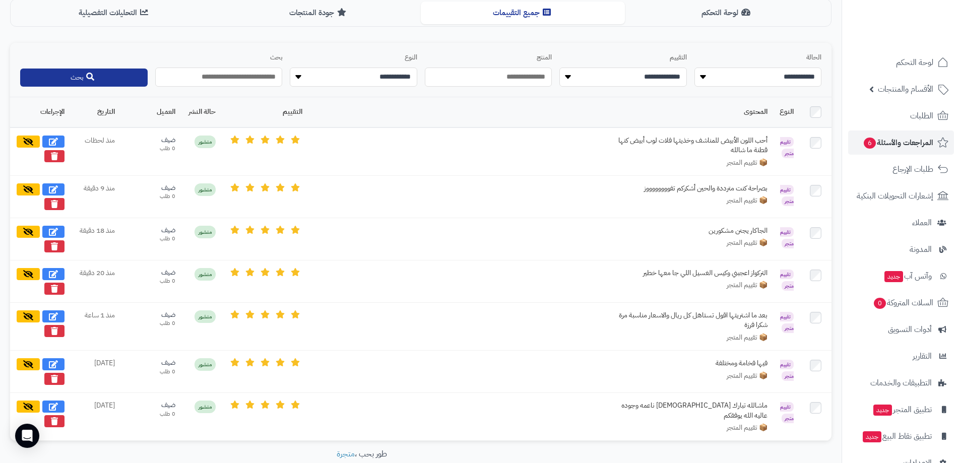
scroll to position [0, 0]
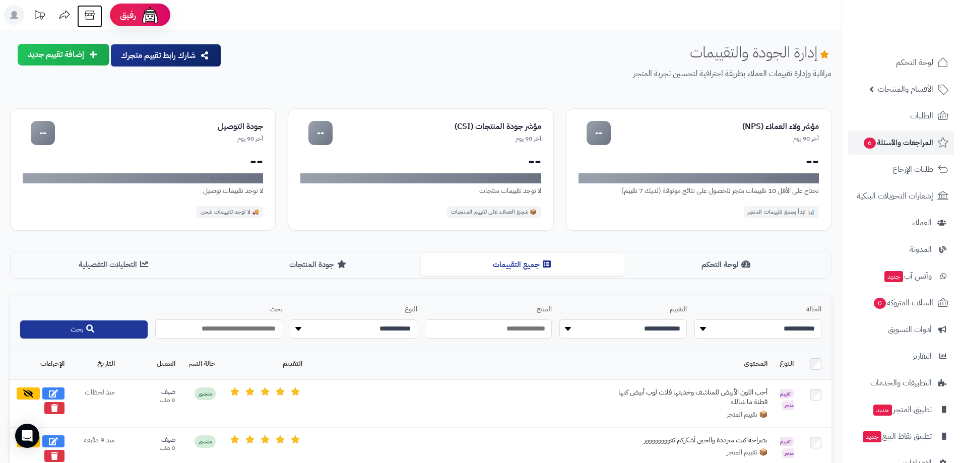
click at [94, 16] on icon at bounding box center [90, 15] width 10 height 9
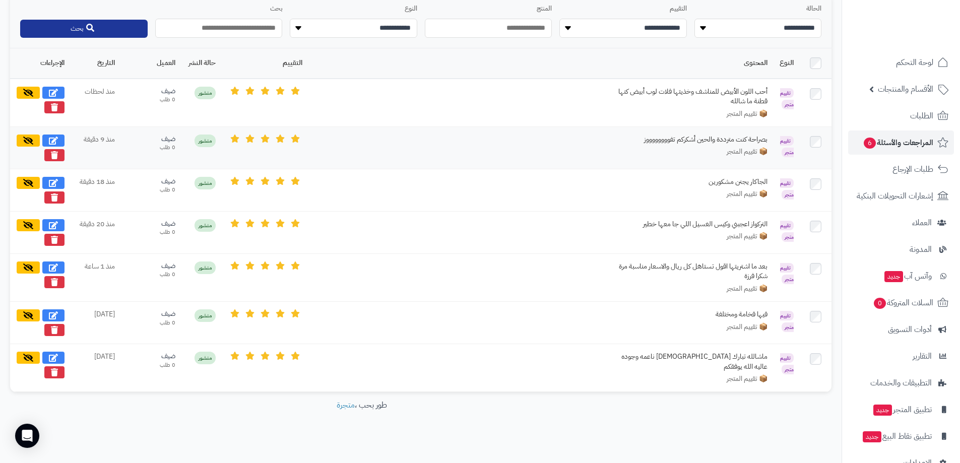
scroll to position [250, 0]
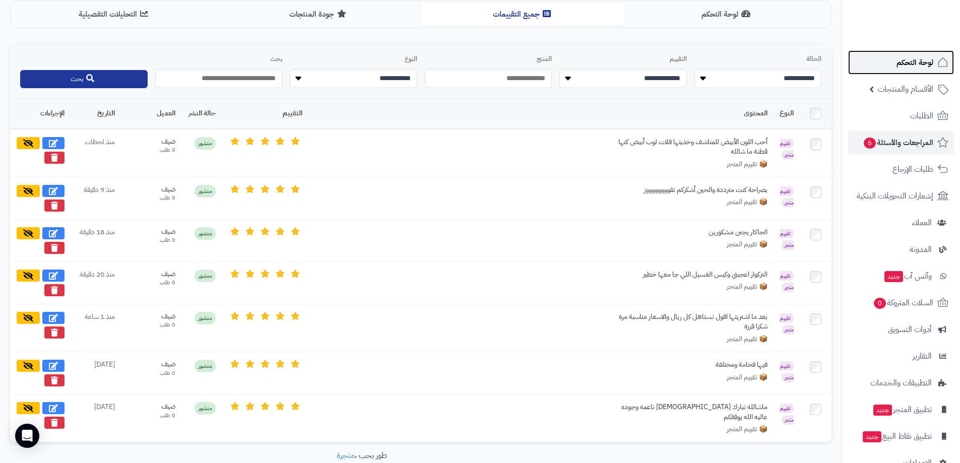
click at [916, 61] on span "لوحة التحكم" at bounding box center [914, 62] width 37 height 14
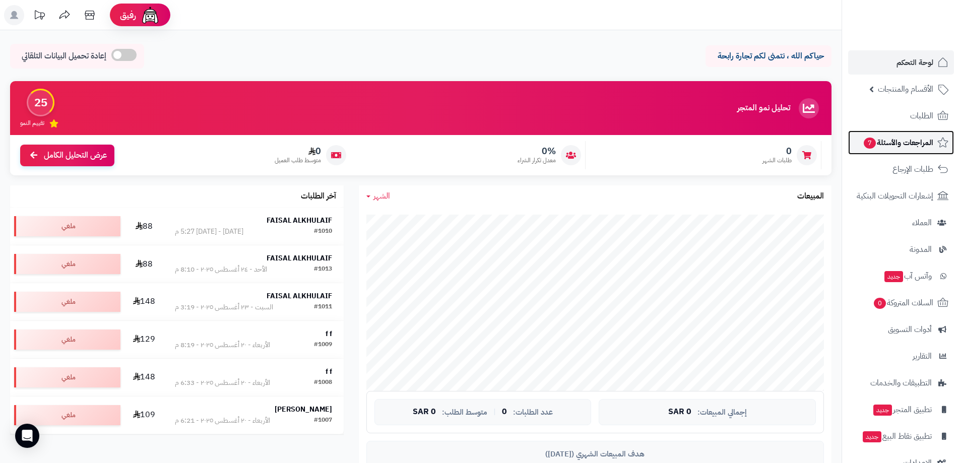
click at [913, 143] on span "المراجعات والأسئلة 7" at bounding box center [898, 143] width 71 height 14
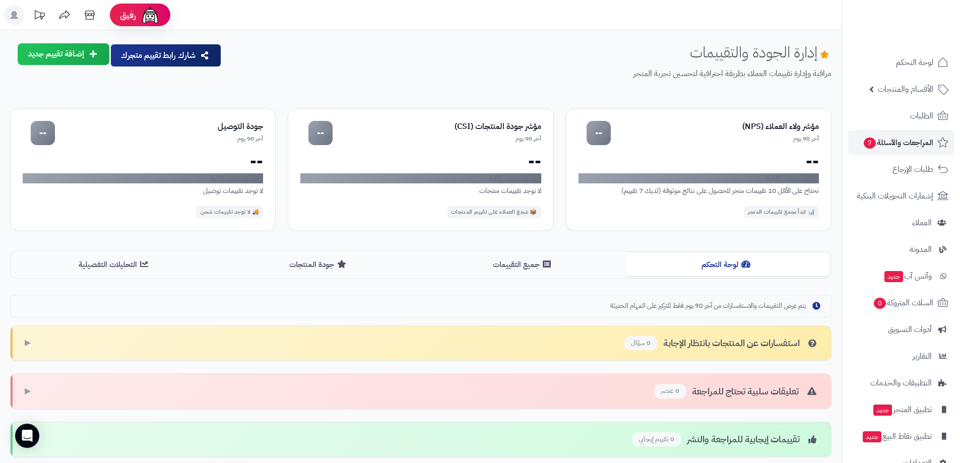
click at [84, 57] on button "إضافة تقييم جديد" at bounding box center [64, 54] width 92 height 22
click at [576, 45] on div "إدارة الجودة والتقييمات مراقبة وإدارة تقييمات العملاء بطريقة احترافية لتحسين تج…" at bounding box center [531, 70] width 602 height 52
click at [93, 17] on icon at bounding box center [90, 15] width 10 height 9
click at [899, 141] on span "المراجعات والأسئلة 7" at bounding box center [898, 143] width 71 height 14
click at [521, 267] on button "جميع التقييمات" at bounding box center [523, 264] width 204 height 23
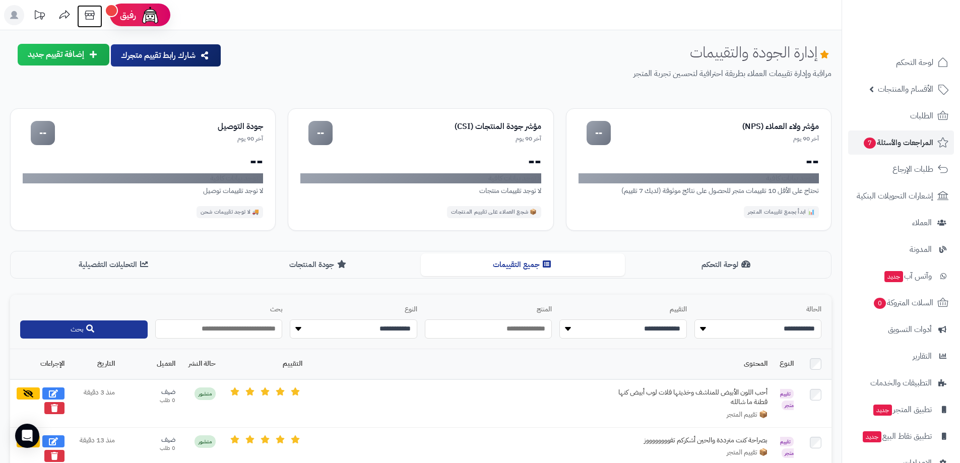
click at [91, 11] on icon at bounding box center [90, 15] width 10 height 9
click at [903, 144] on span "المراجعات والأسئلة 7" at bounding box center [898, 143] width 71 height 14
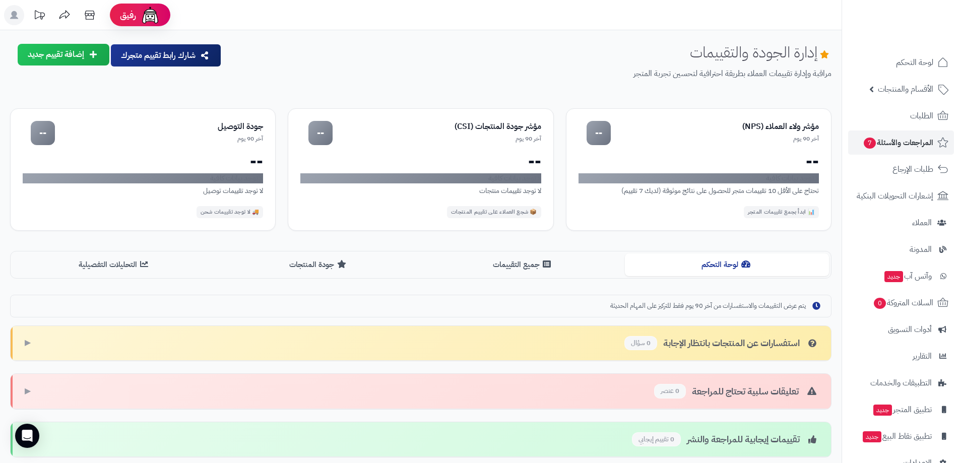
scroll to position [125, 0]
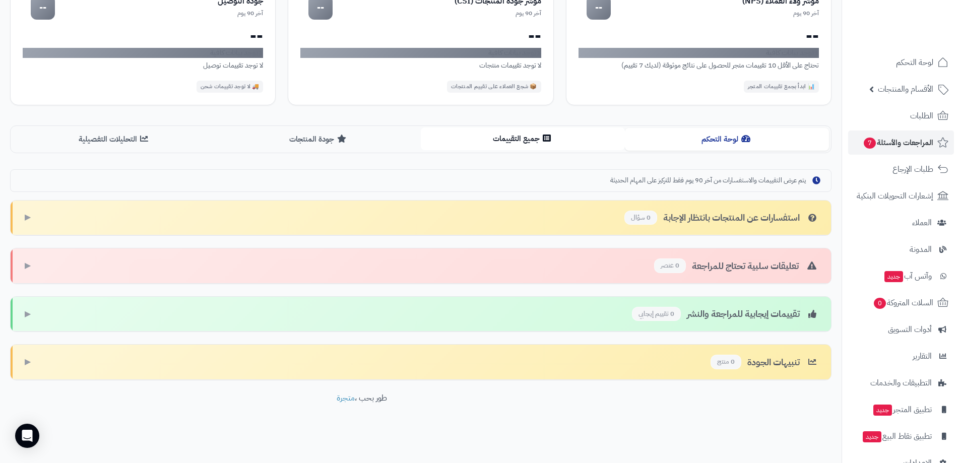
click at [475, 145] on button "جميع التقييمات" at bounding box center [523, 138] width 204 height 23
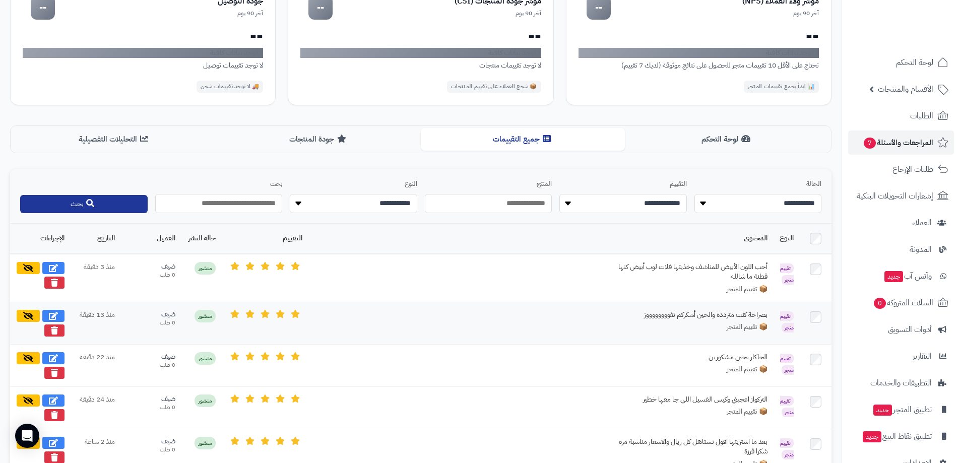
scroll to position [277, 0]
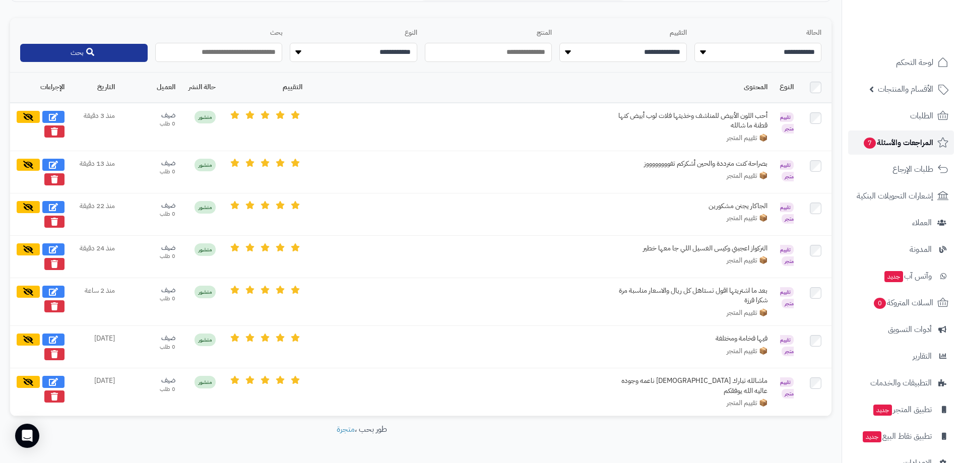
click at [917, 145] on span "المراجعات والأسئلة 7" at bounding box center [898, 143] width 71 height 14
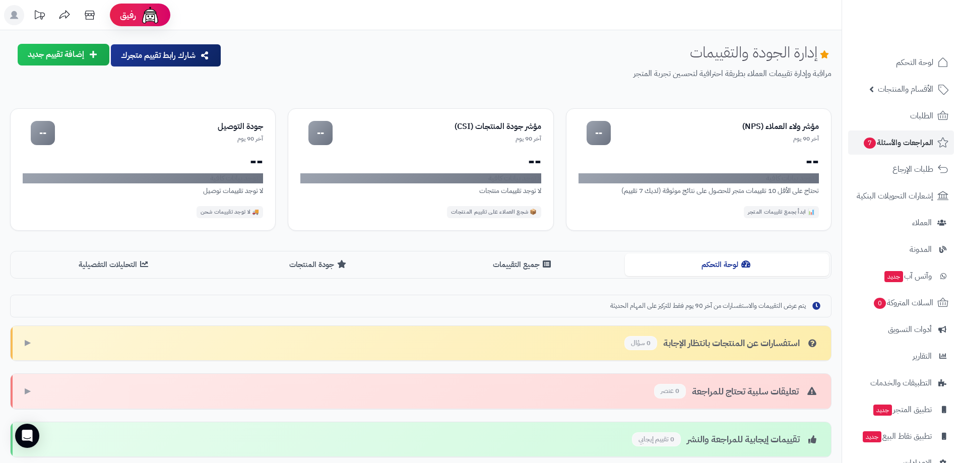
scroll to position [125, 0]
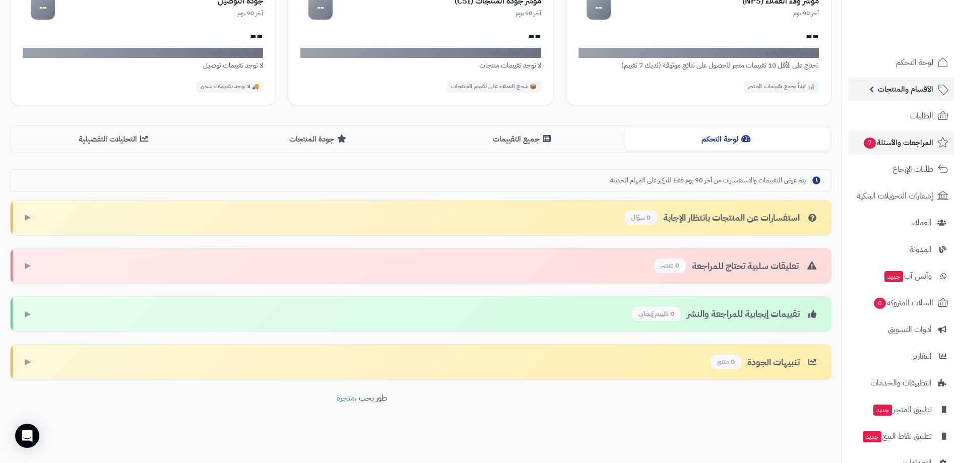
click at [915, 86] on span "الأقسام والمنتجات" at bounding box center [905, 89] width 55 height 14
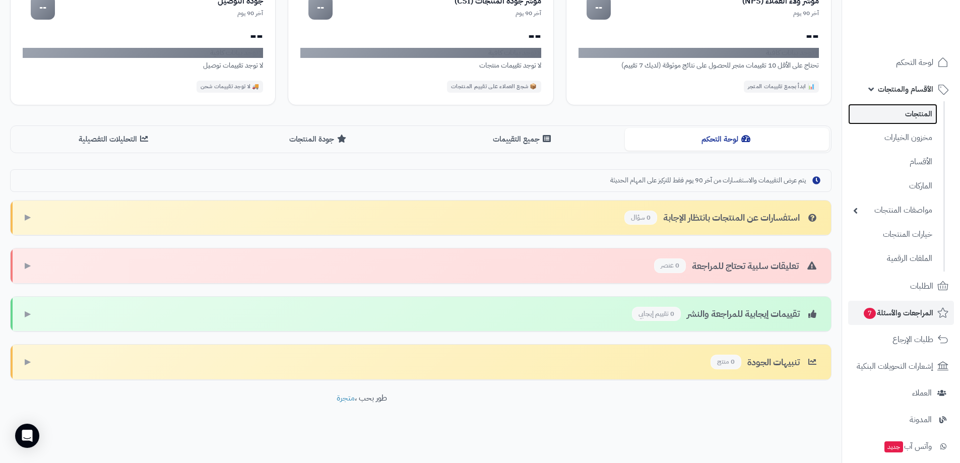
click at [922, 118] on link "المنتجات" at bounding box center [892, 114] width 89 height 21
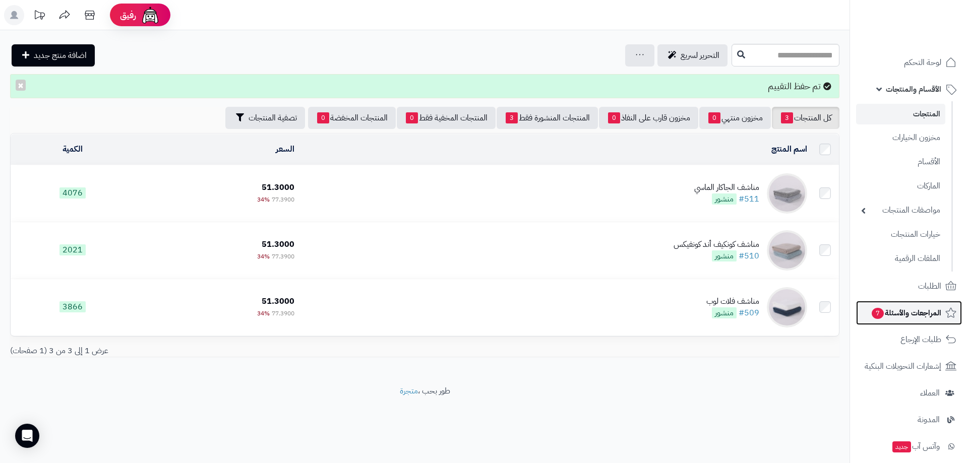
click at [919, 307] on span "المراجعات والأسئلة 7" at bounding box center [905, 313] width 71 height 14
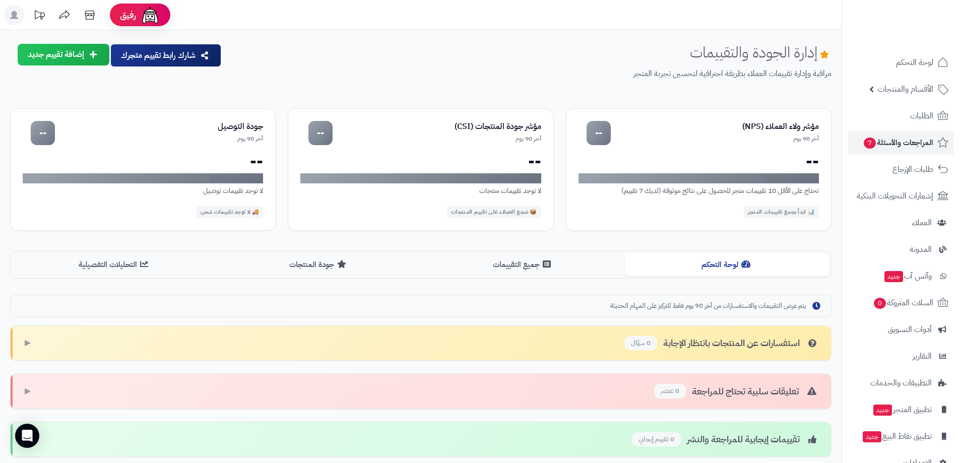
scroll to position [50, 0]
click at [94, 17] on icon at bounding box center [90, 15] width 10 height 9
